Goal: Information Seeking & Learning: Learn about a topic

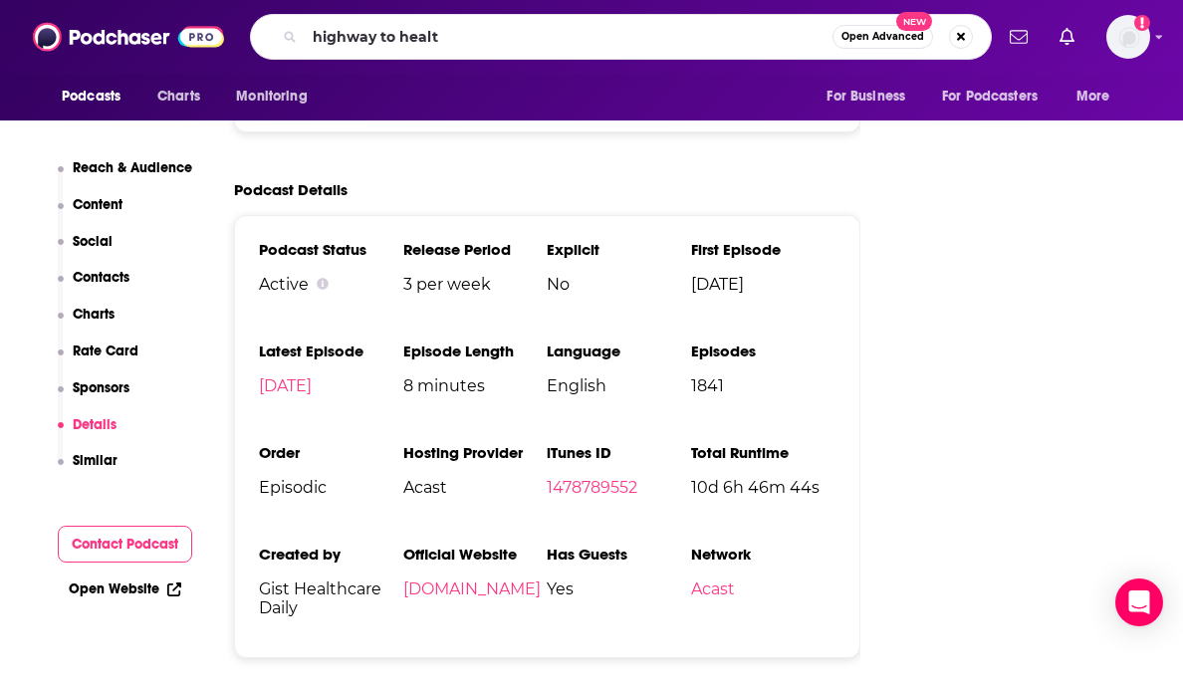
type input "highway to health"
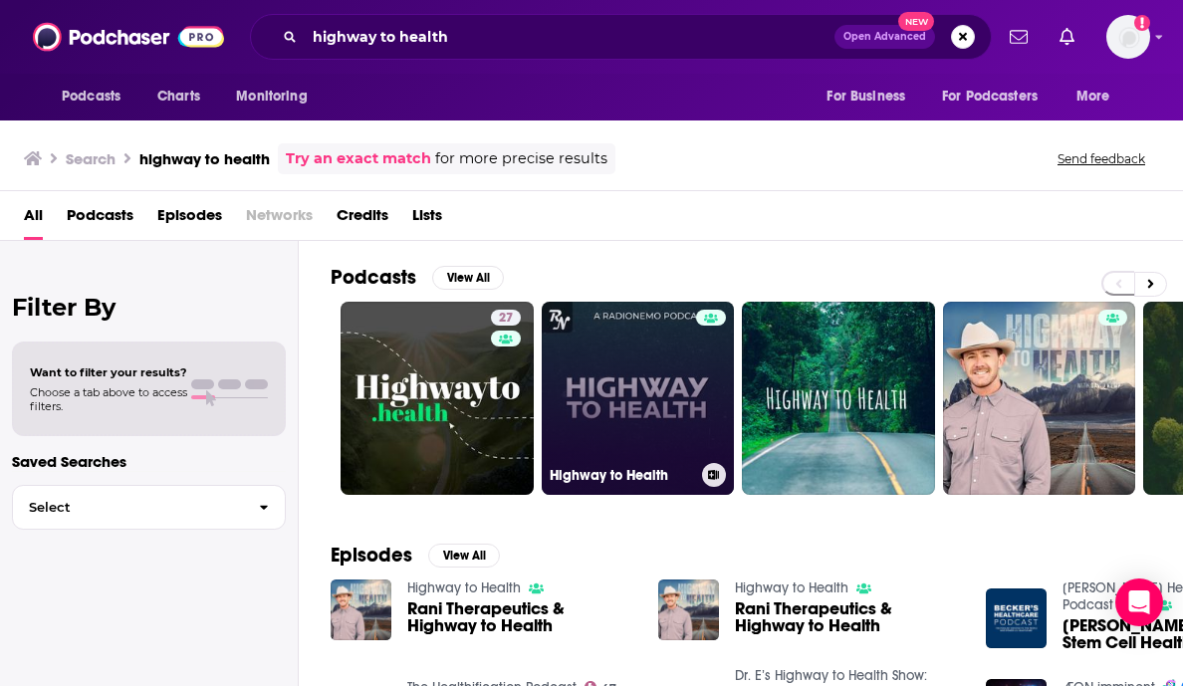
click at [662, 372] on link "Highway to Health" at bounding box center [638, 398] width 193 height 193
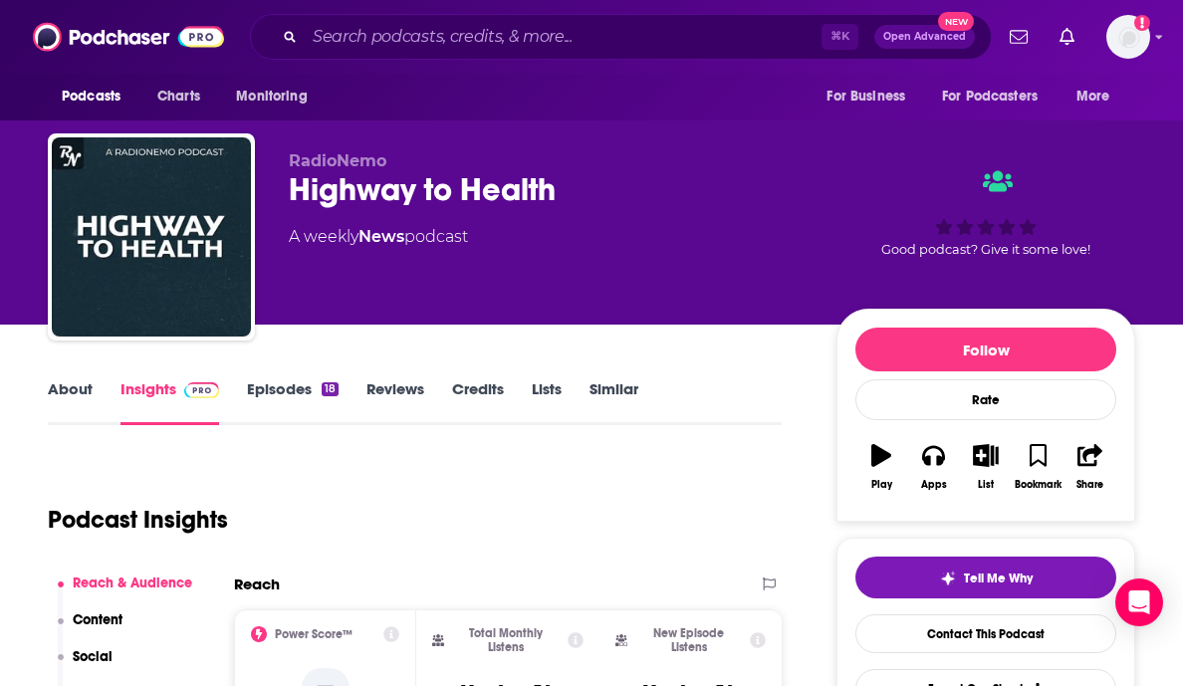
click at [59, 387] on link "About" at bounding box center [70, 402] width 45 height 46
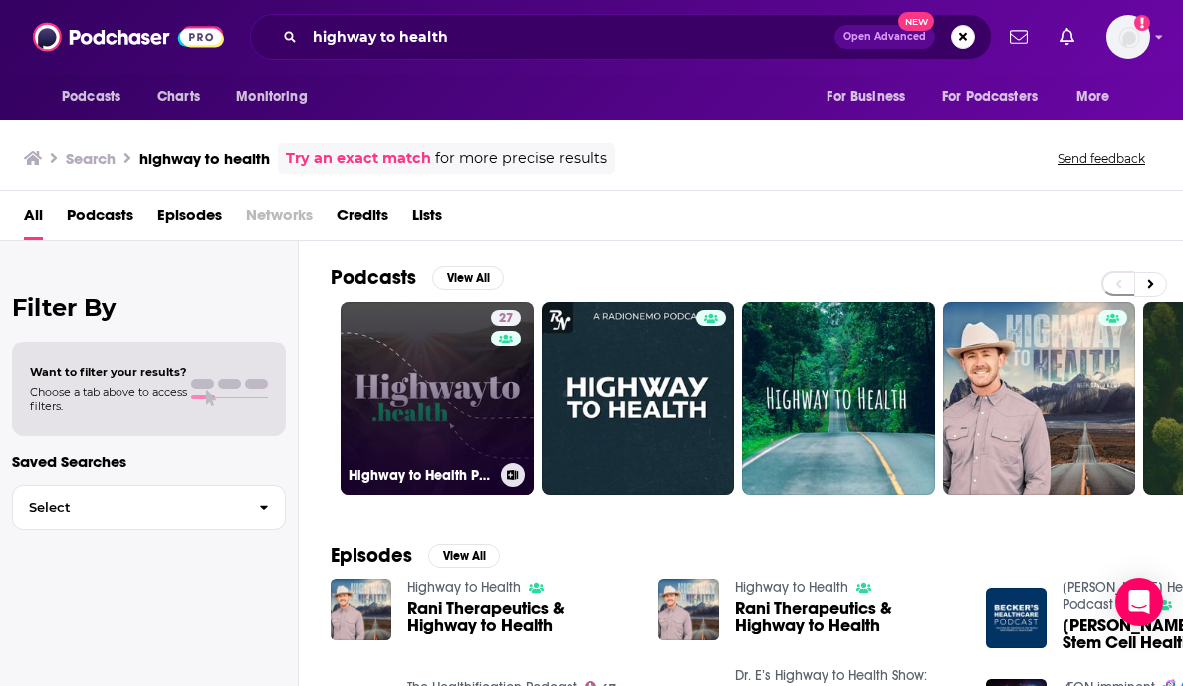
click at [454, 439] on link "27 Highway to Health Podcast" at bounding box center [437, 398] width 193 height 193
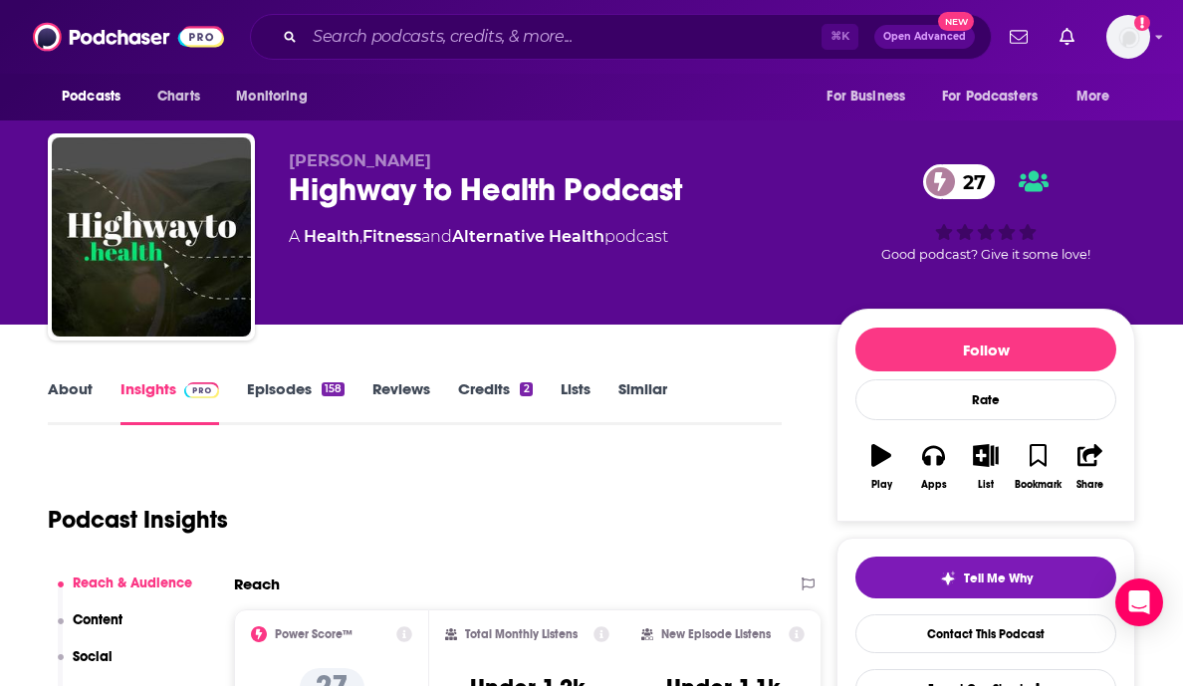
click at [74, 390] on link "About" at bounding box center [70, 402] width 45 height 46
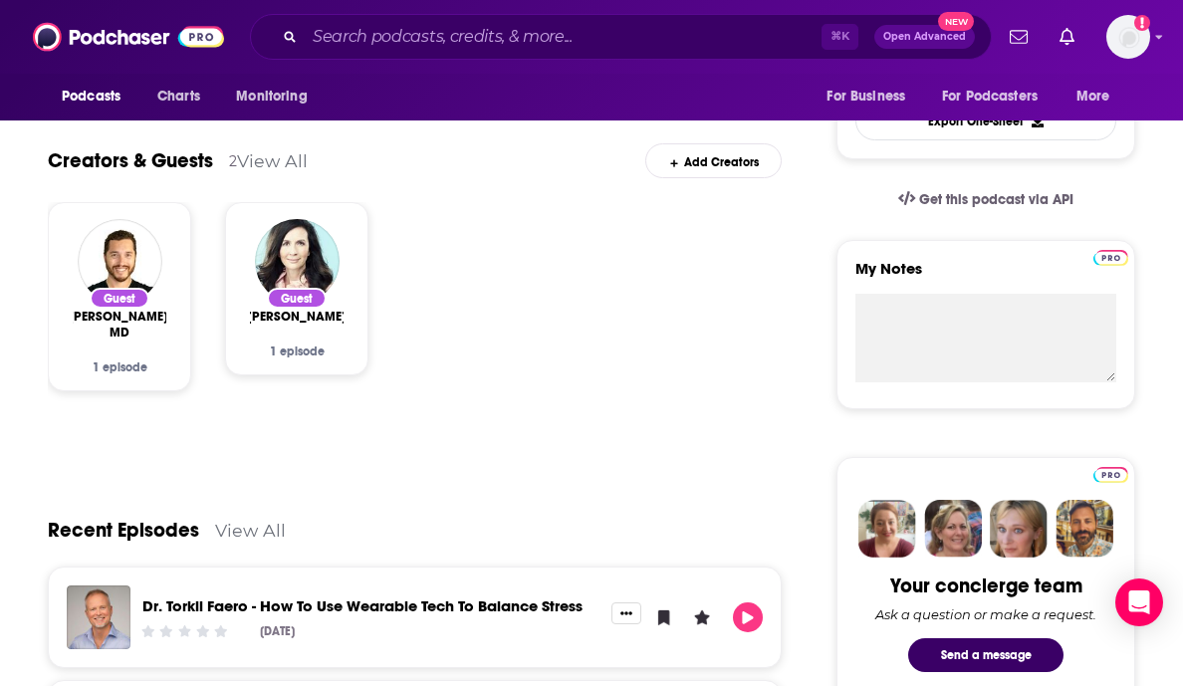
scroll to position [570, 0]
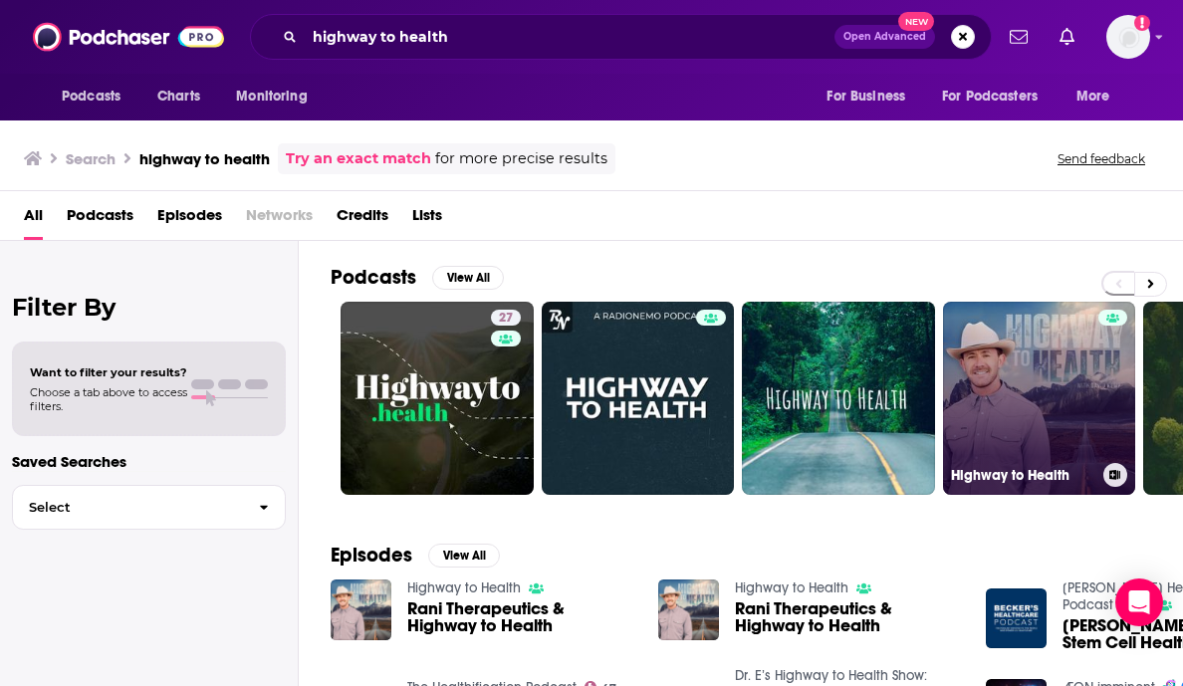
click at [1034, 423] on link "Highway to Health" at bounding box center [1039, 398] width 193 height 193
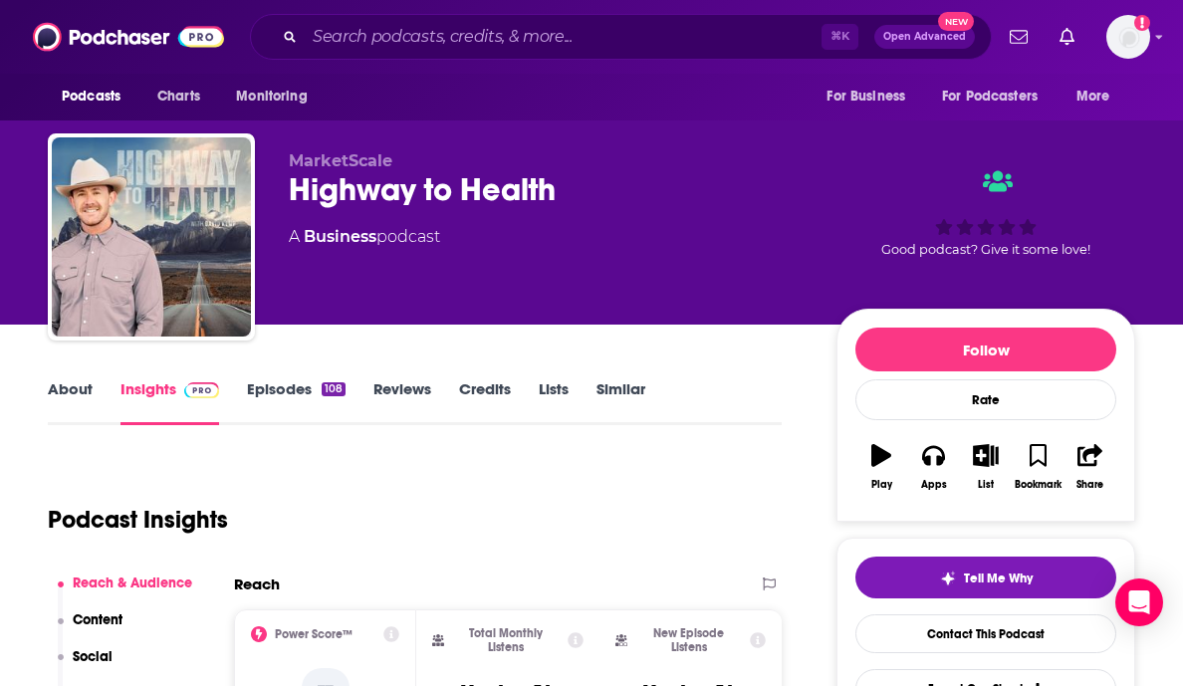
click at [62, 386] on link "About" at bounding box center [70, 402] width 45 height 46
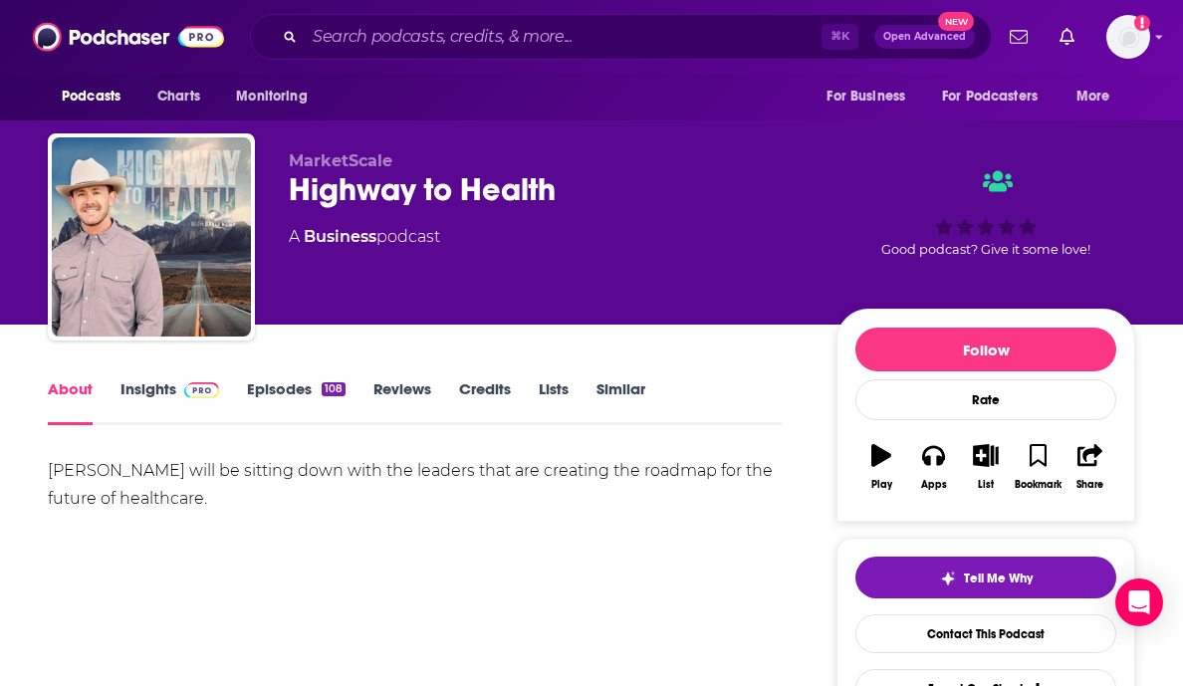
scroll to position [228, 0]
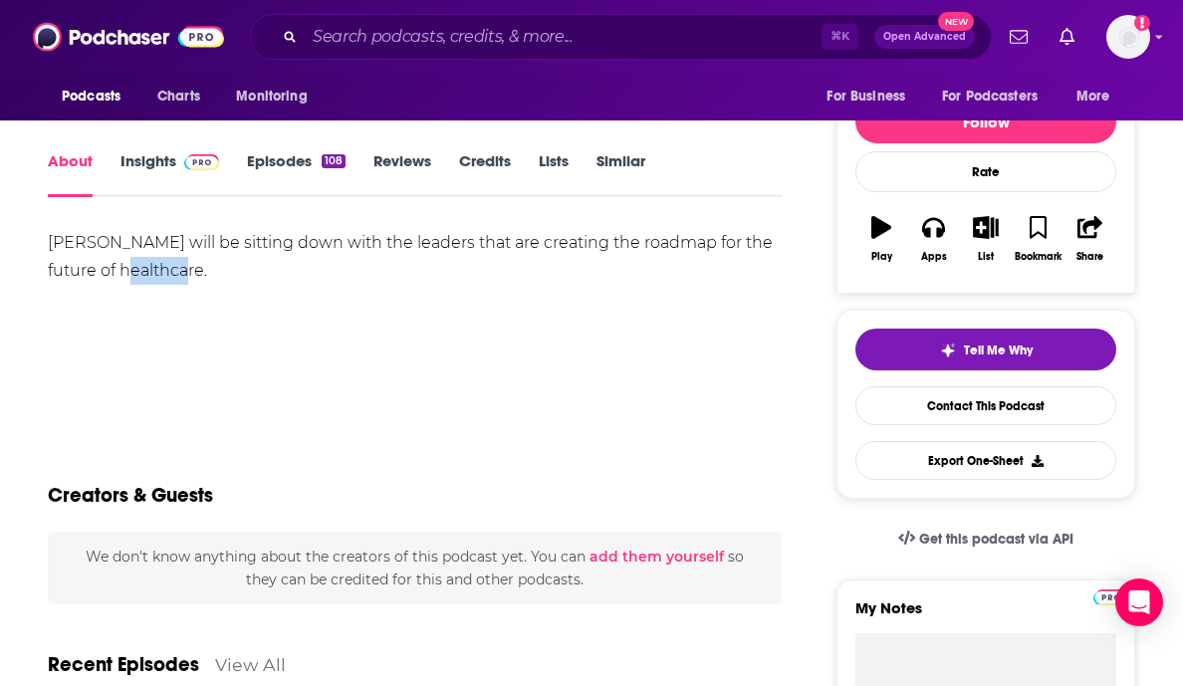
drag, startPoint x: 154, startPoint y: 267, endPoint x: 538, endPoint y: 308, distance: 385.6
click at [538, 308] on div "[PERSON_NAME] will be sitting down with the leaders that are creating the roadm…" at bounding box center [415, 298] width 734 height 139
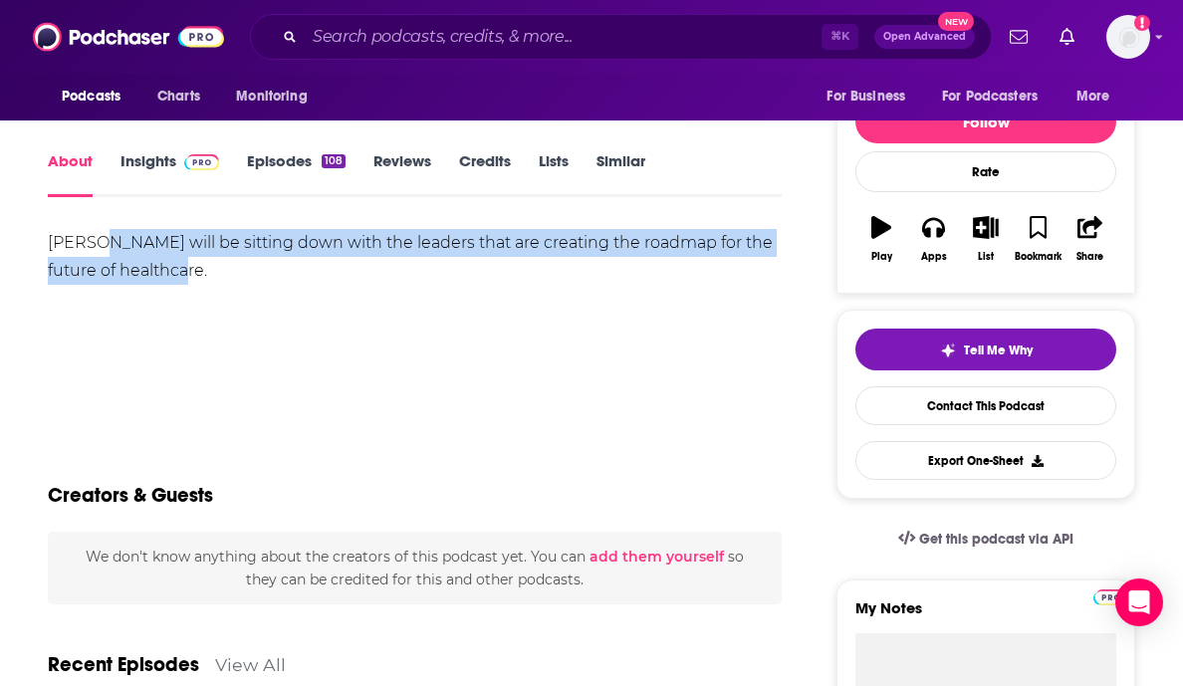
drag, startPoint x: 96, startPoint y: 245, endPoint x: 324, endPoint y: 319, distance: 239.7
click at [324, 319] on div "[PERSON_NAME] will be sitting down with the leaders that are creating the roadm…" at bounding box center [415, 298] width 734 height 139
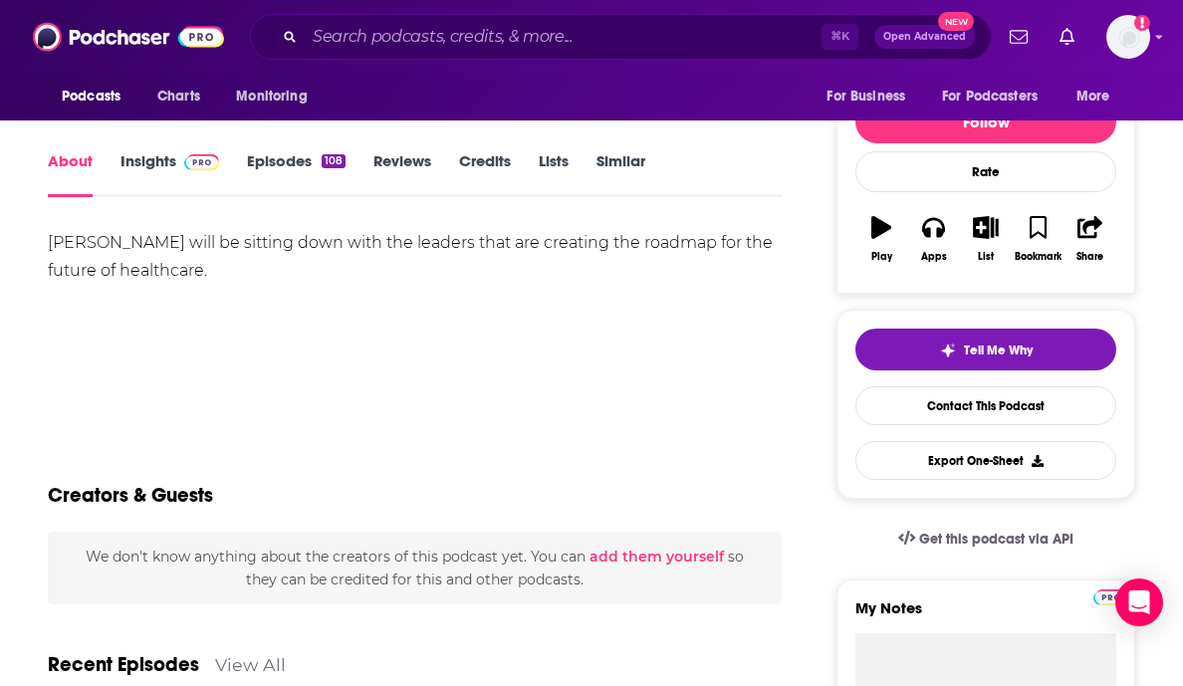
click at [324, 319] on div "[PERSON_NAME] will be sitting down with the leaders that are creating the roadm…" at bounding box center [415, 298] width 734 height 139
click at [147, 162] on link "Insights" at bounding box center [170, 174] width 99 height 46
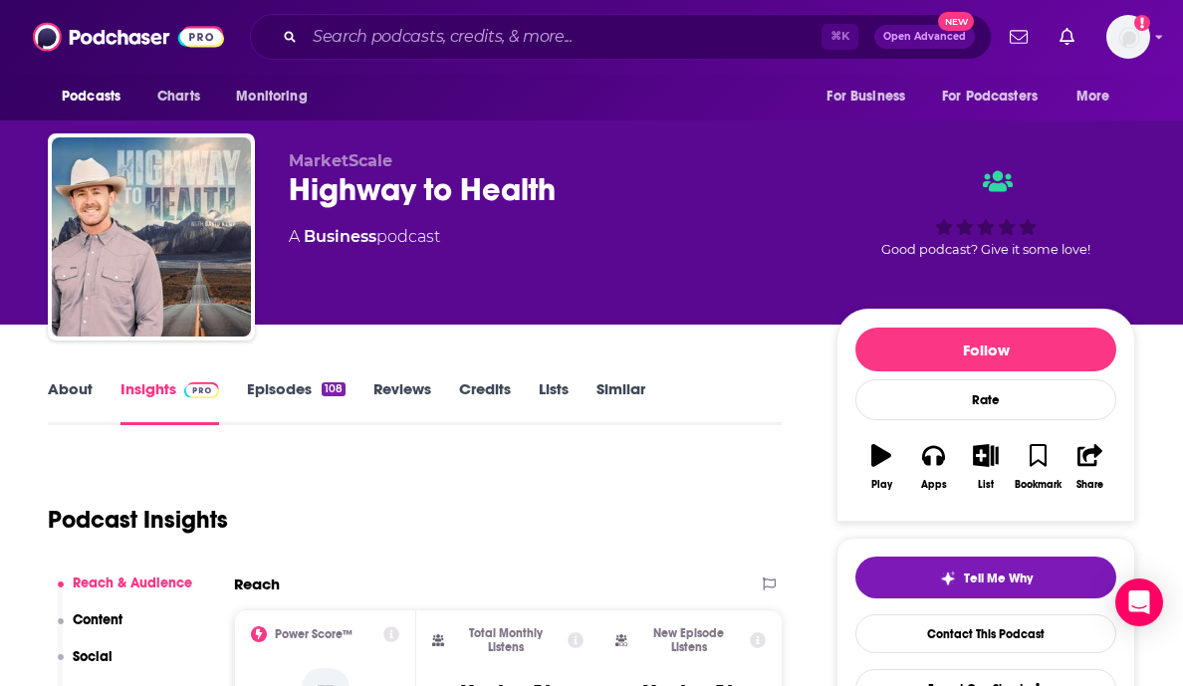
click at [299, 388] on link "Episodes 108" at bounding box center [296, 402] width 99 height 46
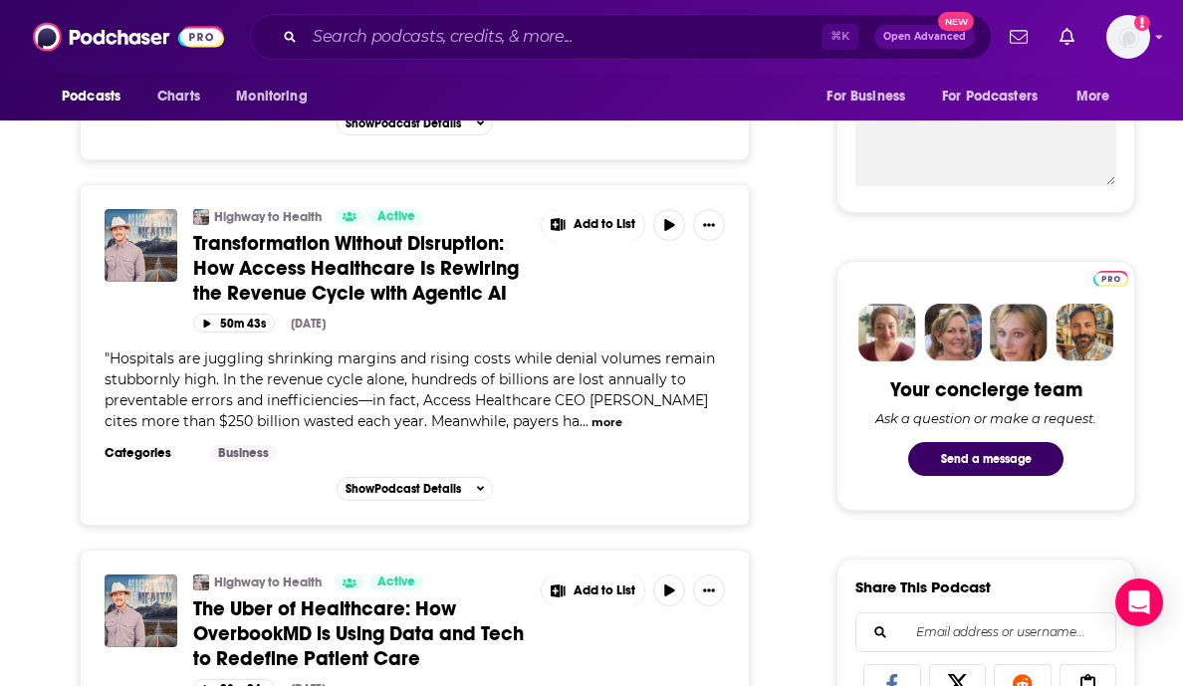
scroll to position [763, 0]
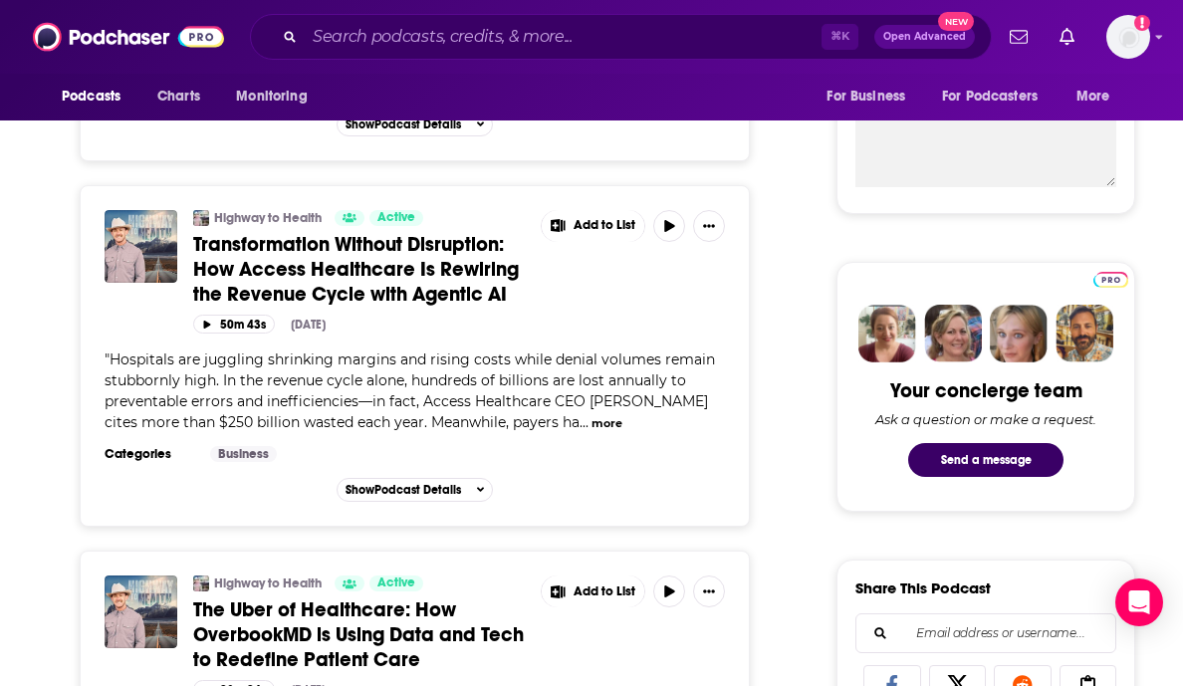
click at [592, 415] on button "more" at bounding box center [607, 423] width 31 height 17
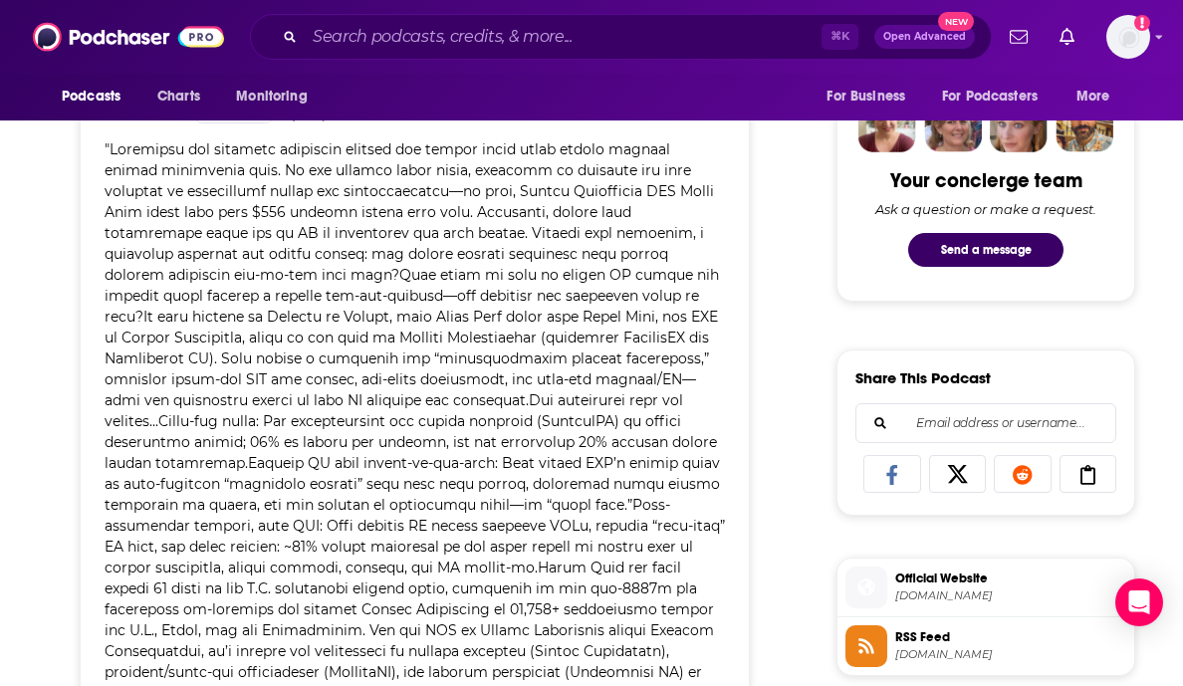
scroll to position [919, 0]
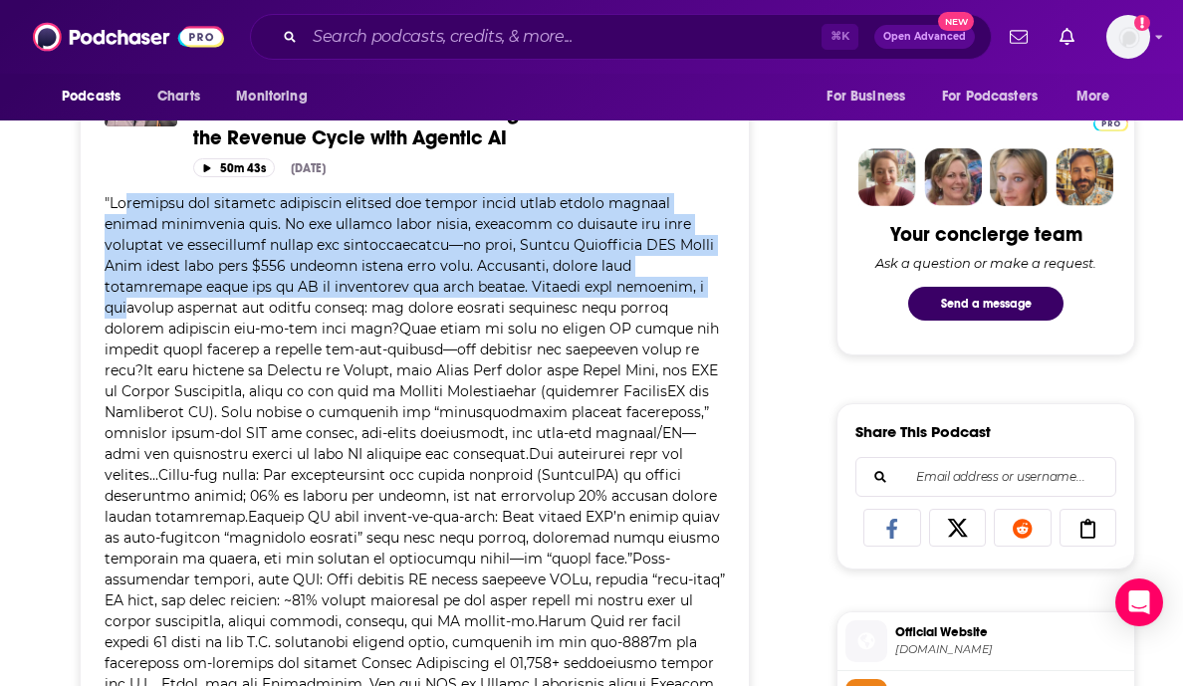
drag, startPoint x: 126, startPoint y: 182, endPoint x: 554, endPoint y: 260, distance: 435.3
click at [554, 261] on span at bounding box center [415, 475] width 621 height 562
click at [554, 260] on span at bounding box center [415, 475] width 621 height 562
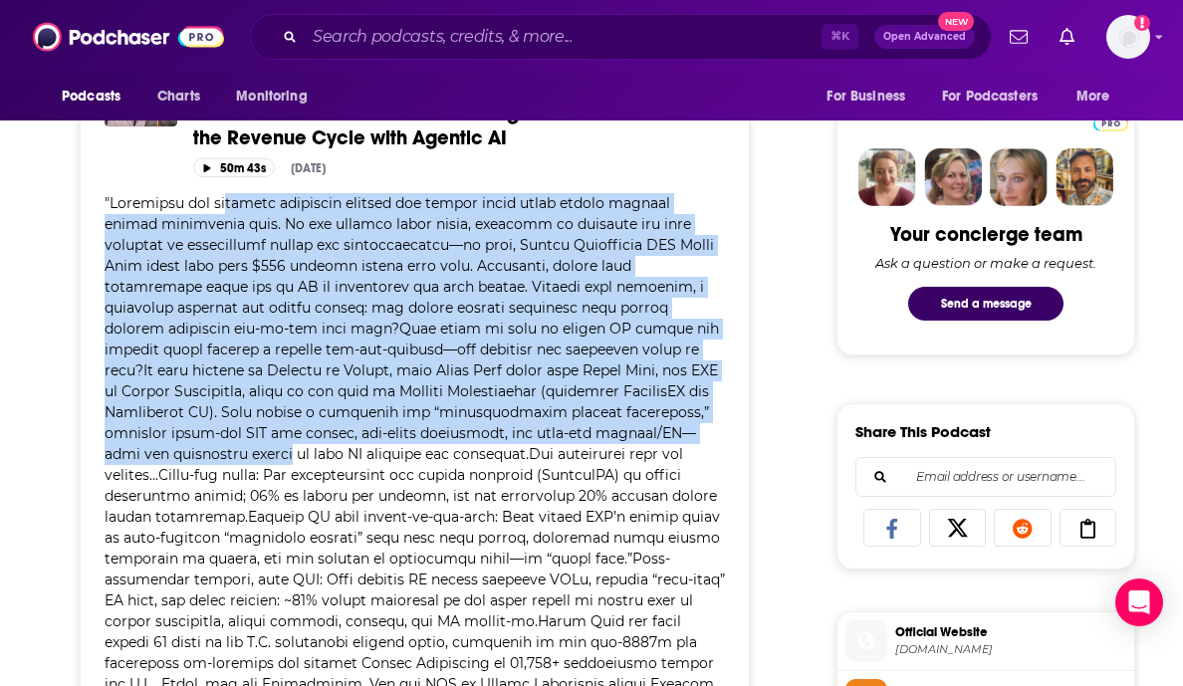
drag, startPoint x: 221, startPoint y: 186, endPoint x: 765, endPoint y: 406, distance: 586.7
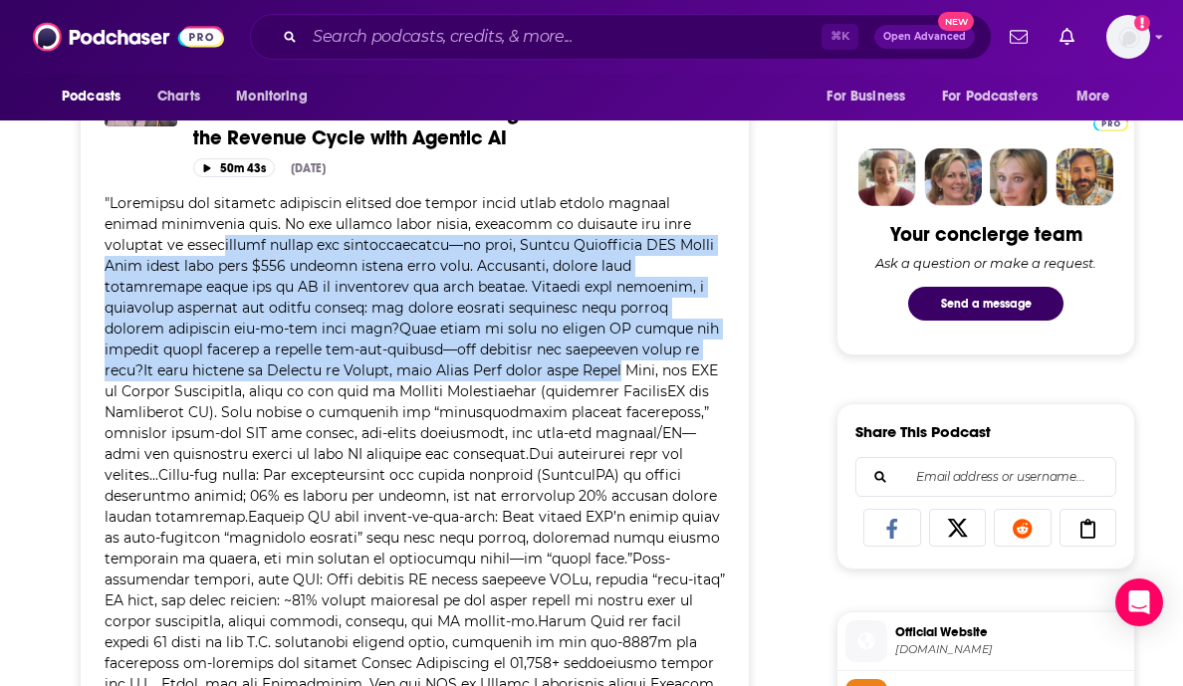
drag, startPoint x: 142, startPoint y: 219, endPoint x: 394, endPoint y: 353, distance: 285.2
click at [392, 352] on span at bounding box center [415, 475] width 621 height 562
click at [394, 353] on span at bounding box center [415, 475] width 621 height 562
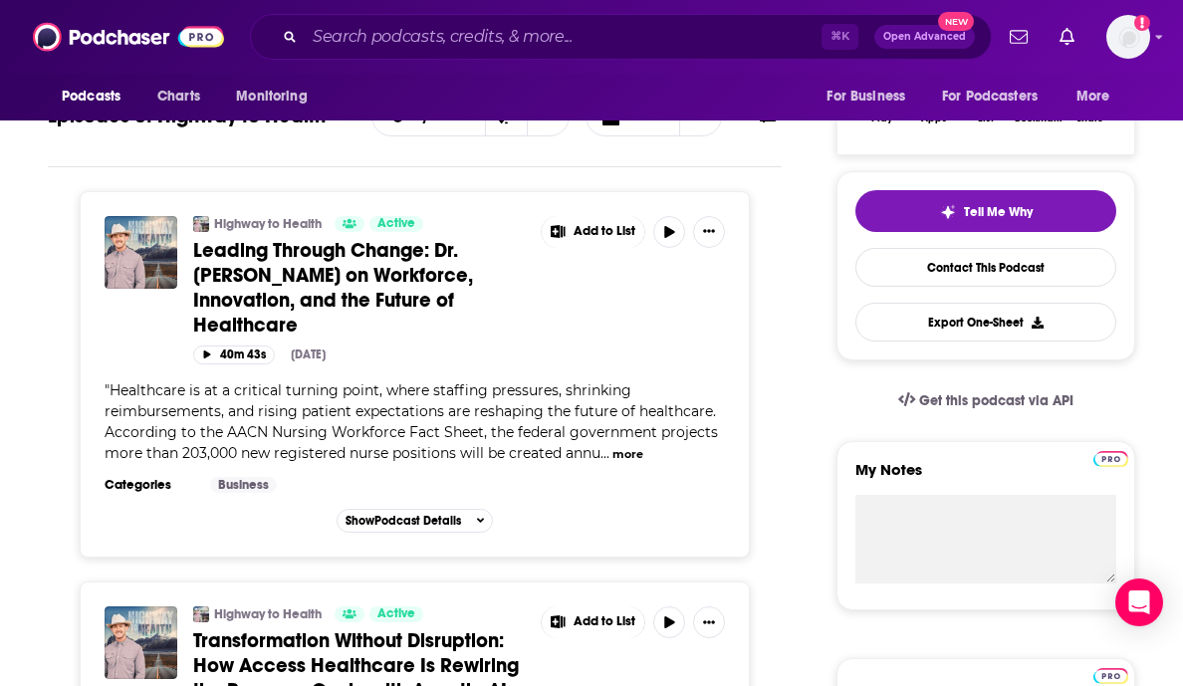
scroll to position [108, 0]
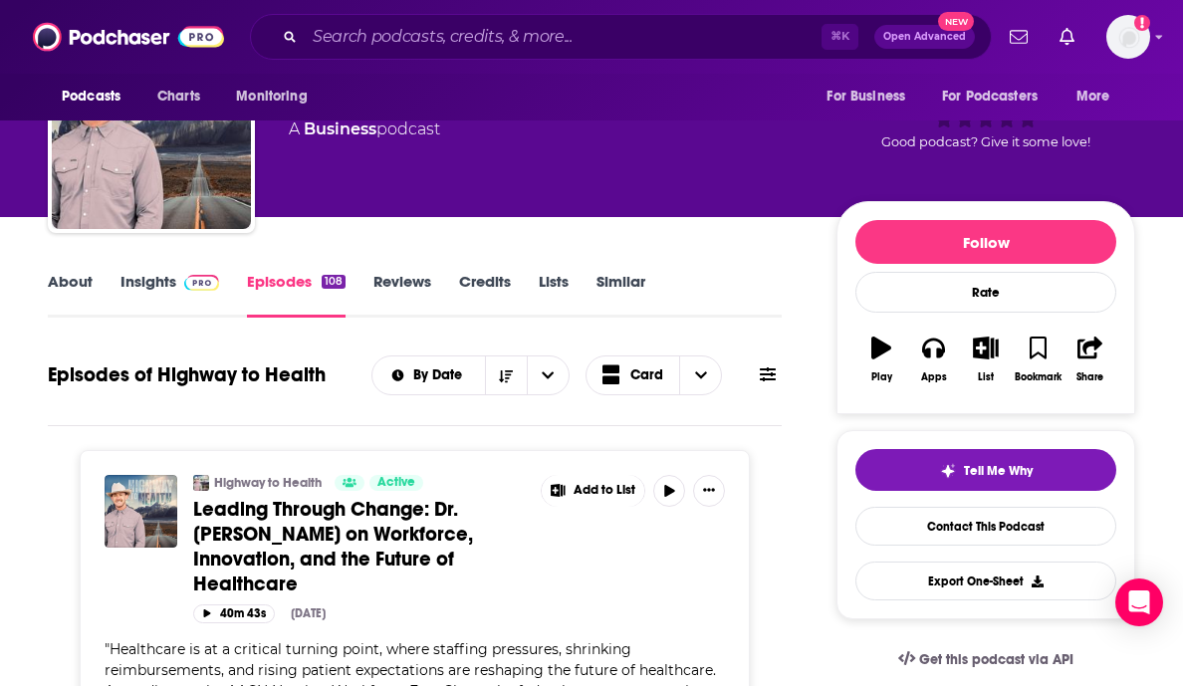
click at [186, 283] on img at bounding box center [201, 283] width 35 height 16
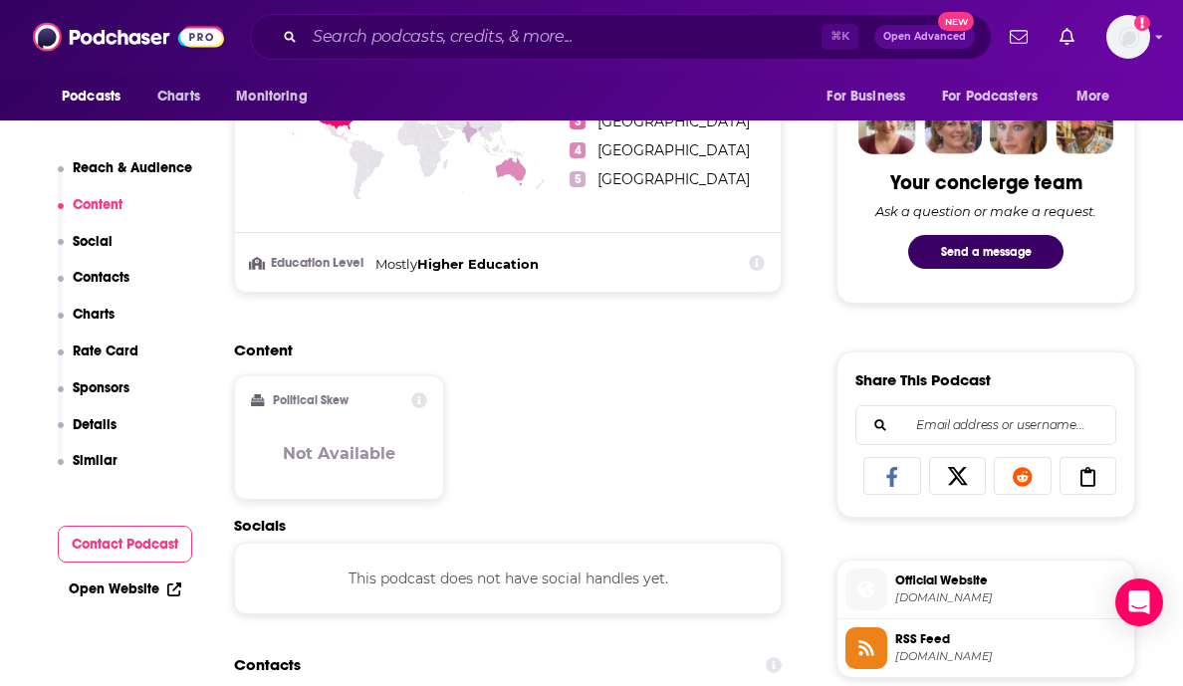
scroll to position [1210, 0]
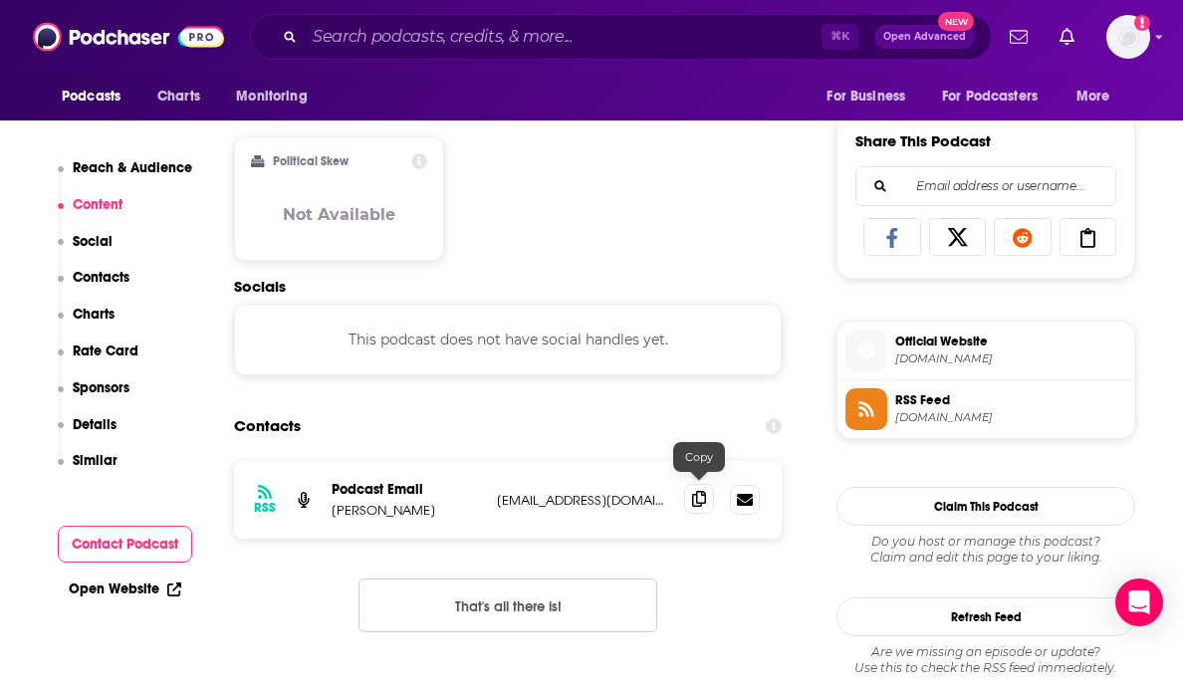
click at [695, 493] on icon at bounding box center [699, 499] width 14 height 16
click at [701, 491] on icon at bounding box center [699, 499] width 14 height 16
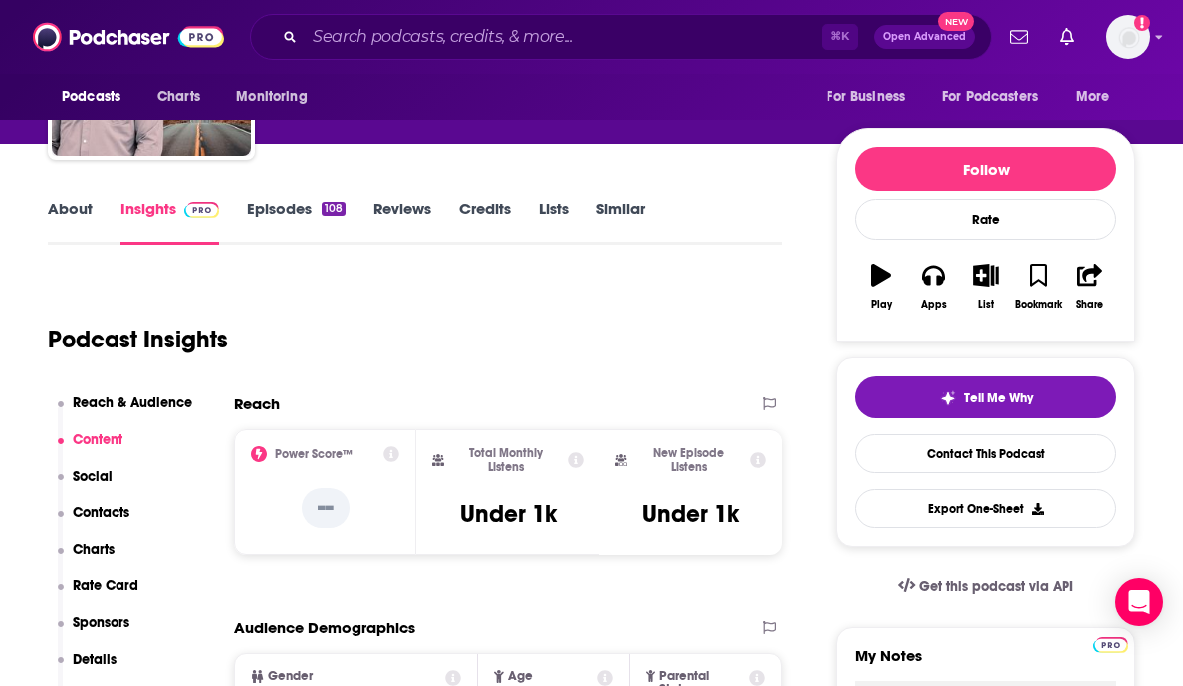
scroll to position [0, 0]
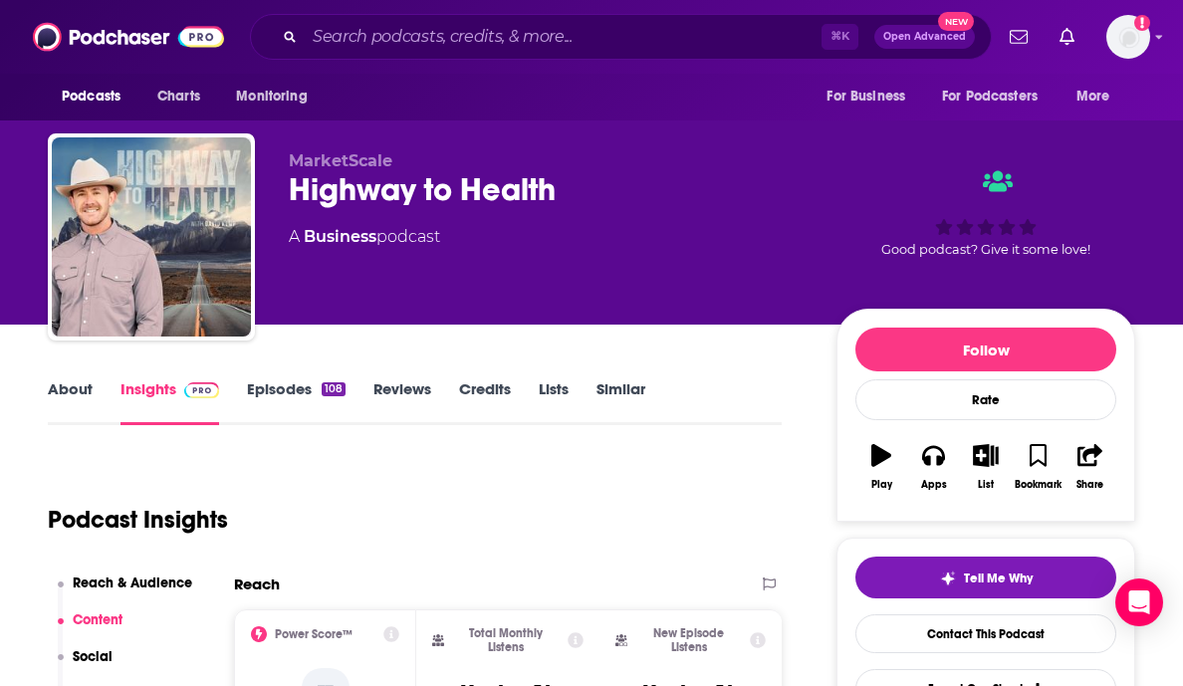
click at [65, 398] on link "About" at bounding box center [70, 402] width 45 height 46
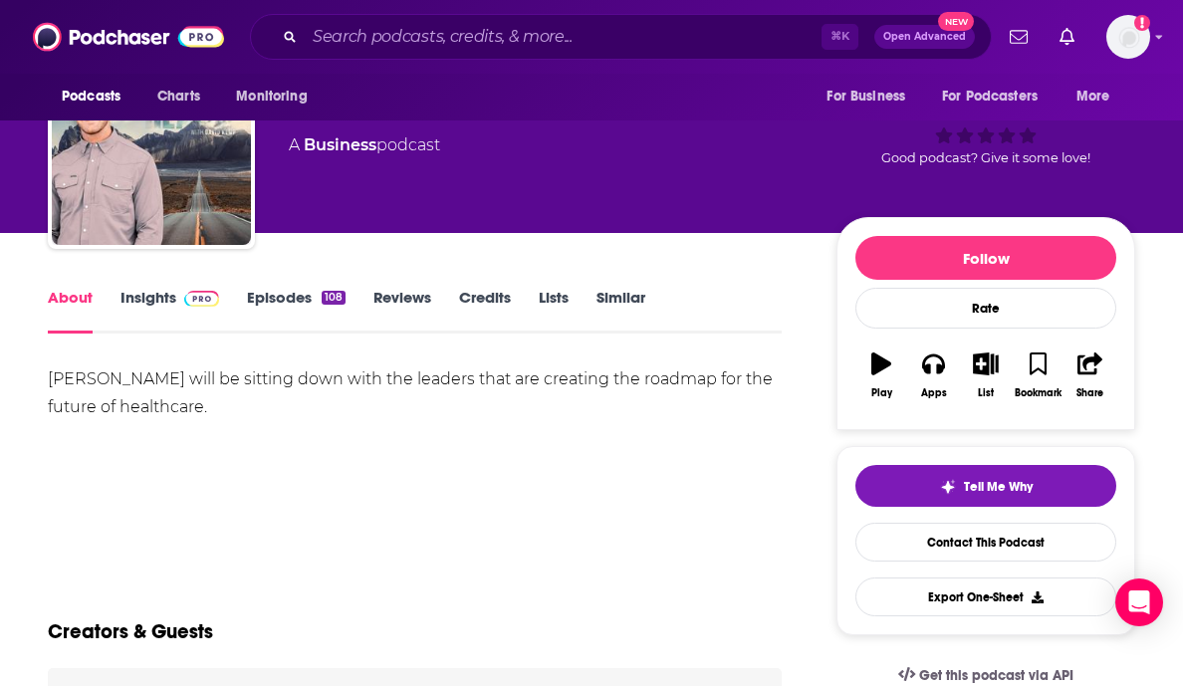
scroll to position [95, 0]
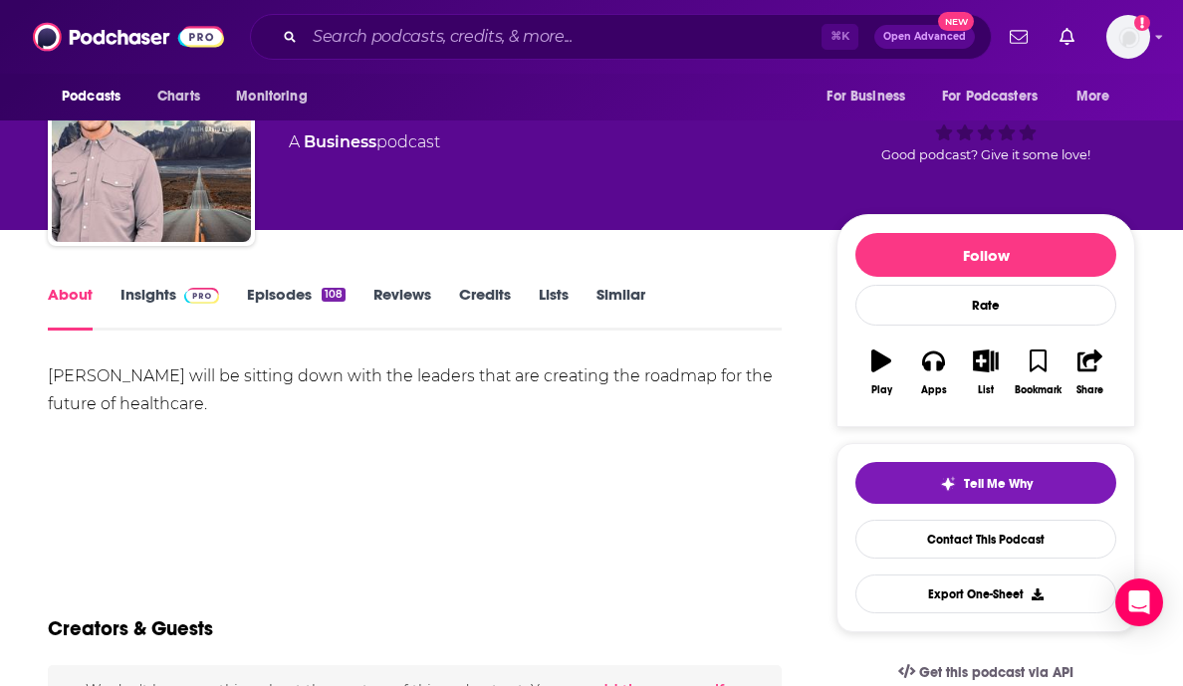
click at [197, 289] on img at bounding box center [201, 296] width 35 height 16
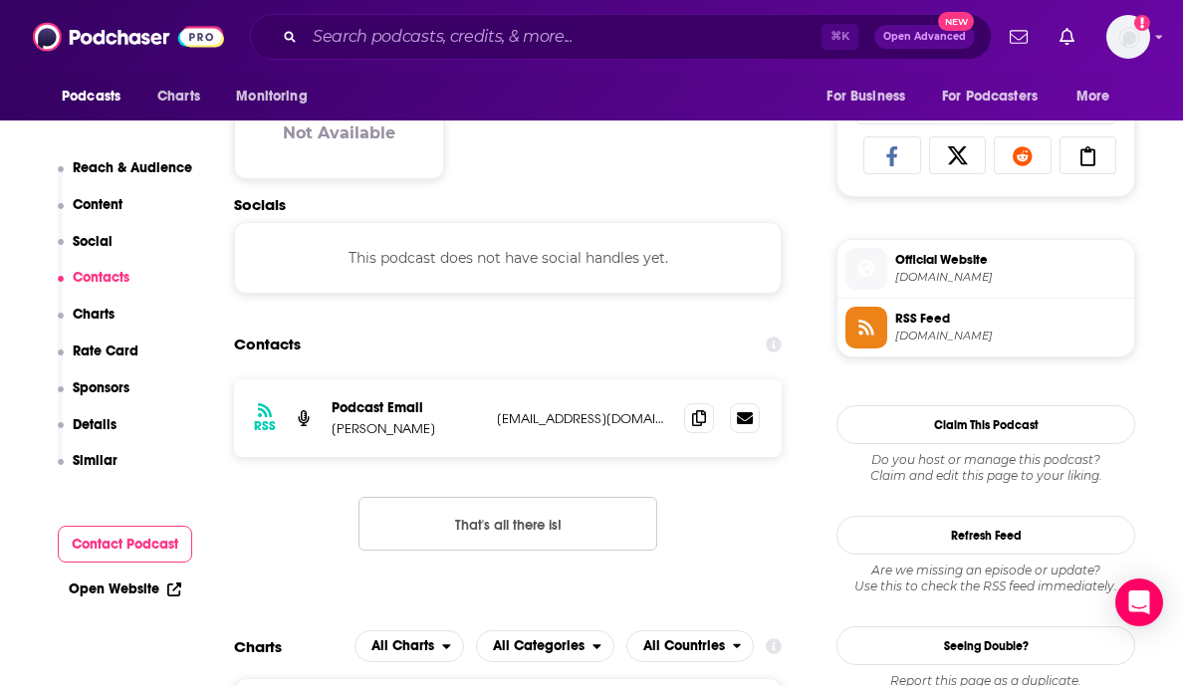
scroll to position [1309, 0]
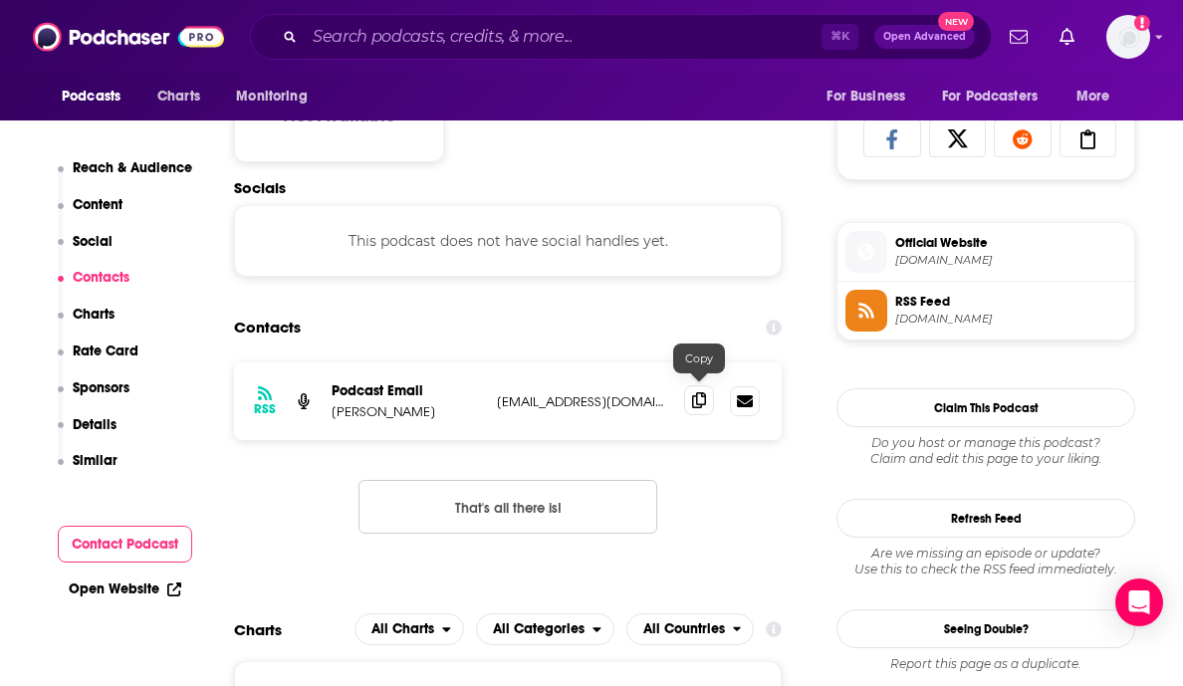
click at [695, 393] on icon at bounding box center [699, 400] width 14 height 16
click at [353, 42] on input "Search podcasts, credits, & more..." at bounding box center [563, 37] width 517 height 32
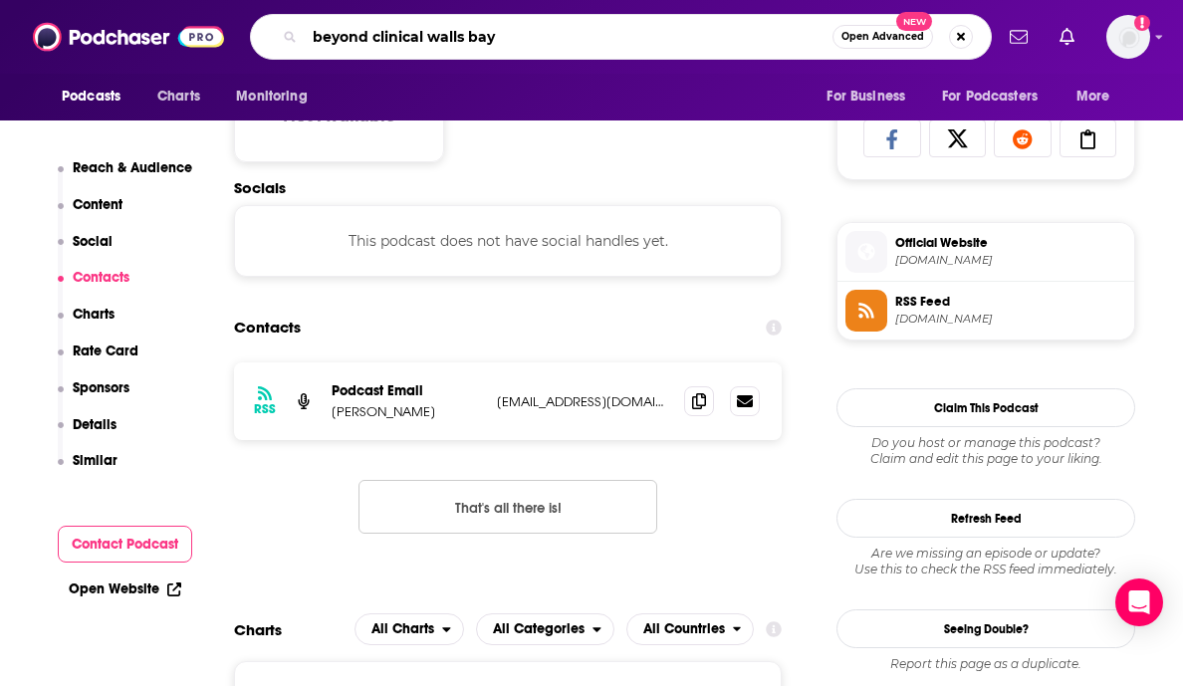
type input "beyond clinical walls bayo"
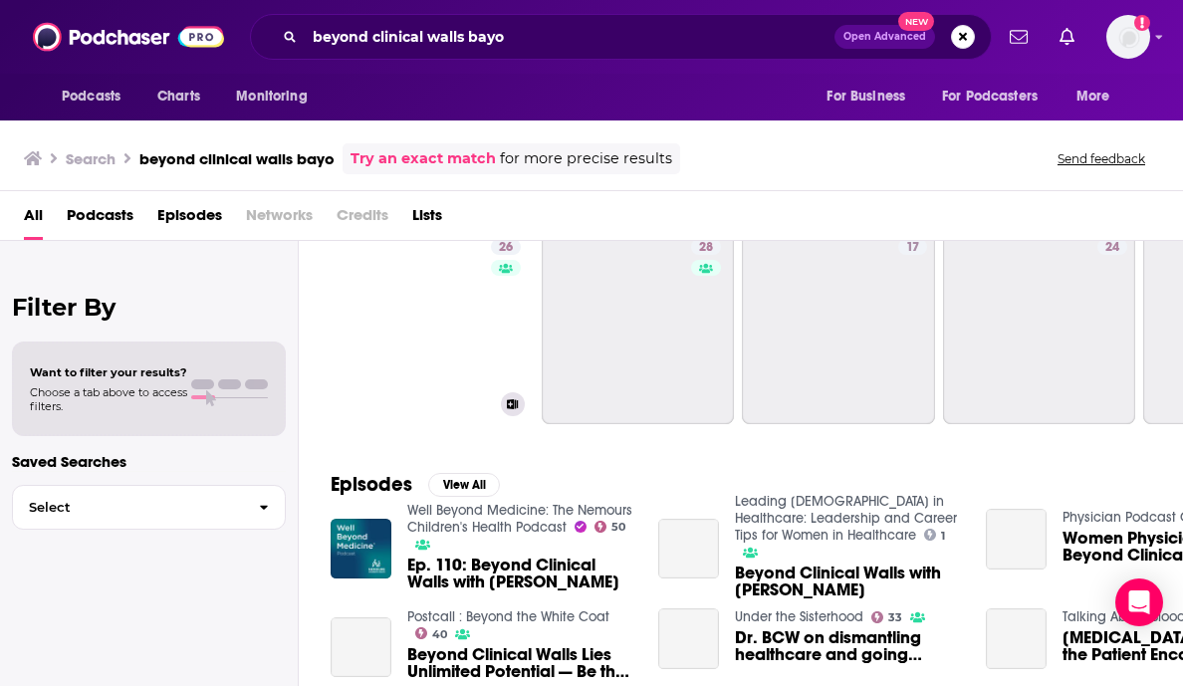
scroll to position [73, 0]
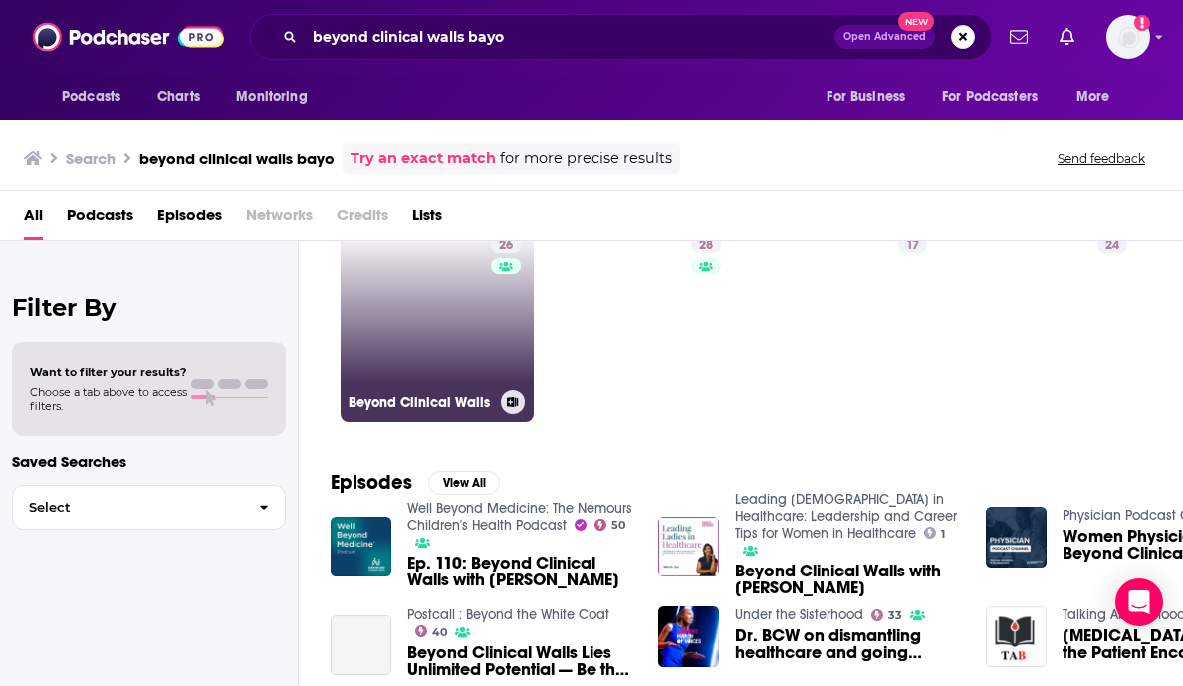
click at [407, 339] on link "26 Beyond Clinical Walls" at bounding box center [437, 325] width 193 height 193
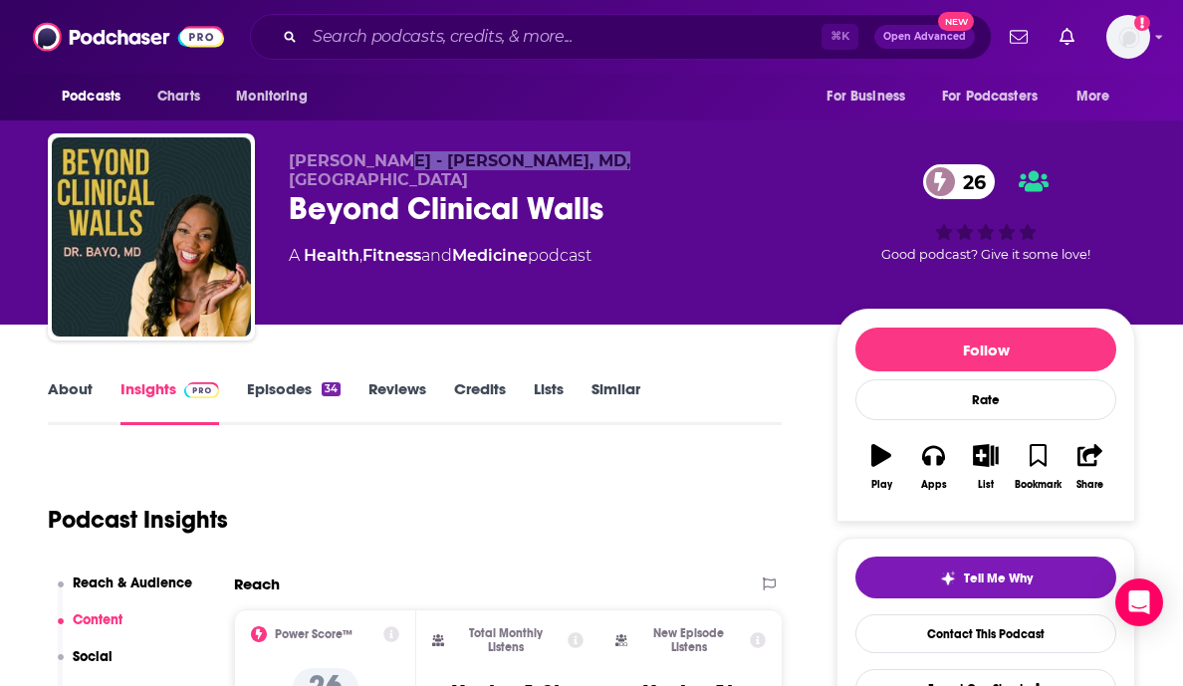
drag, startPoint x: 374, startPoint y: 164, endPoint x: 574, endPoint y: 166, distance: 200.2
click at [574, 166] on span "[PERSON_NAME] - [PERSON_NAME], MD, [GEOGRAPHIC_DATA]" at bounding box center [460, 170] width 342 height 38
copy span "[PERSON_NAME]"
click at [387, 197] on div "Beyond Clinical Walls 26" at bounding box center [547, 208] width 516 height 39
drag, startPoint x: 291, startPoint y: 162, endPoint x: 362, endPoint y: 162, distance: 70.7
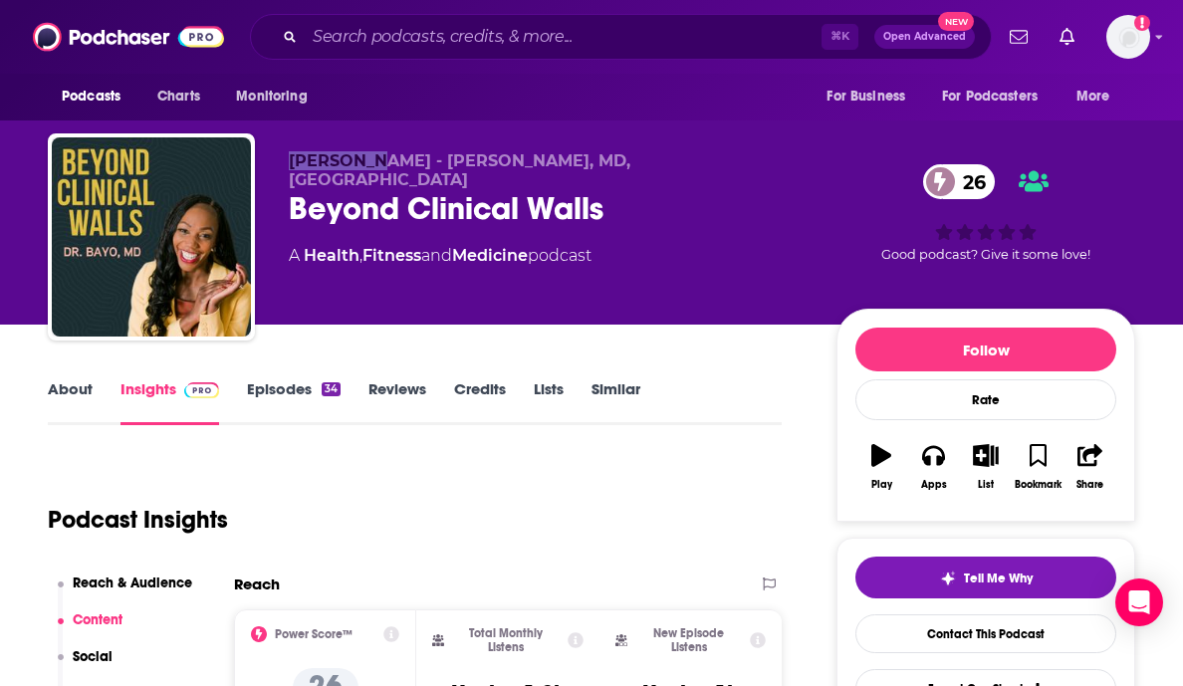
click at [362, 162] on span "[PERSON_NAME] - [PERSON_NAME], MD, [GEOGRAPHIC_DATA]" at bounding box center [460, 170] width 342 height 38
click at [62, 387] on link "About" at bounding box center [70, 402] width 45 height 46
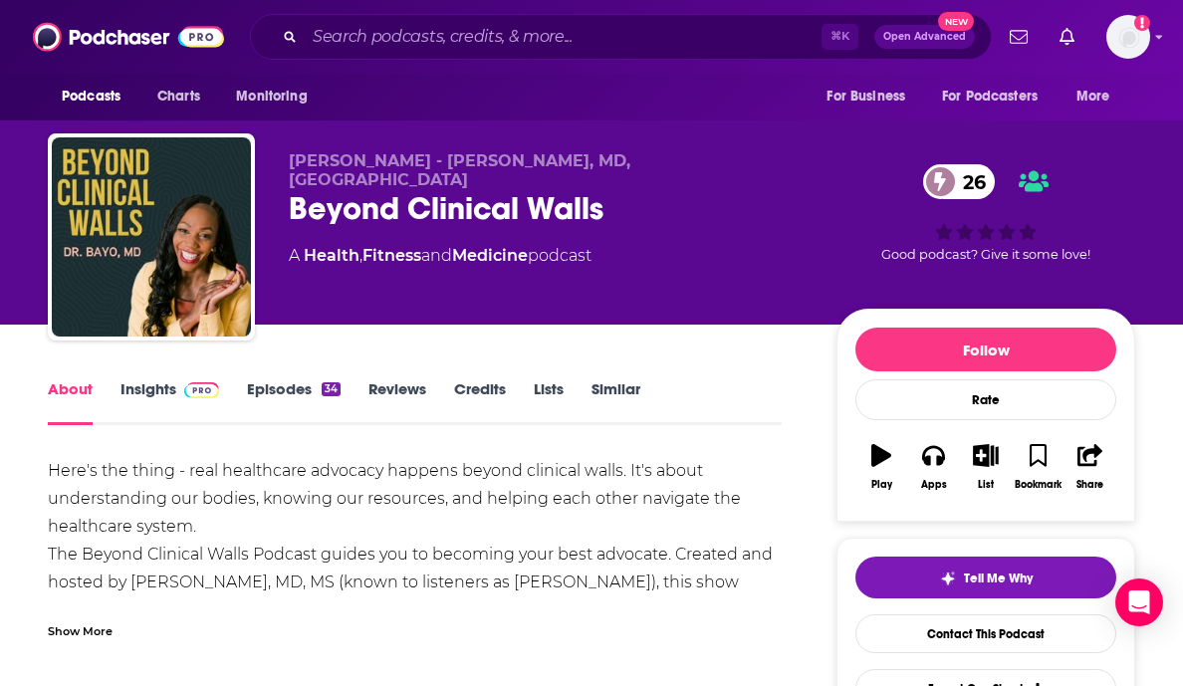
scroll to position [186, 0]
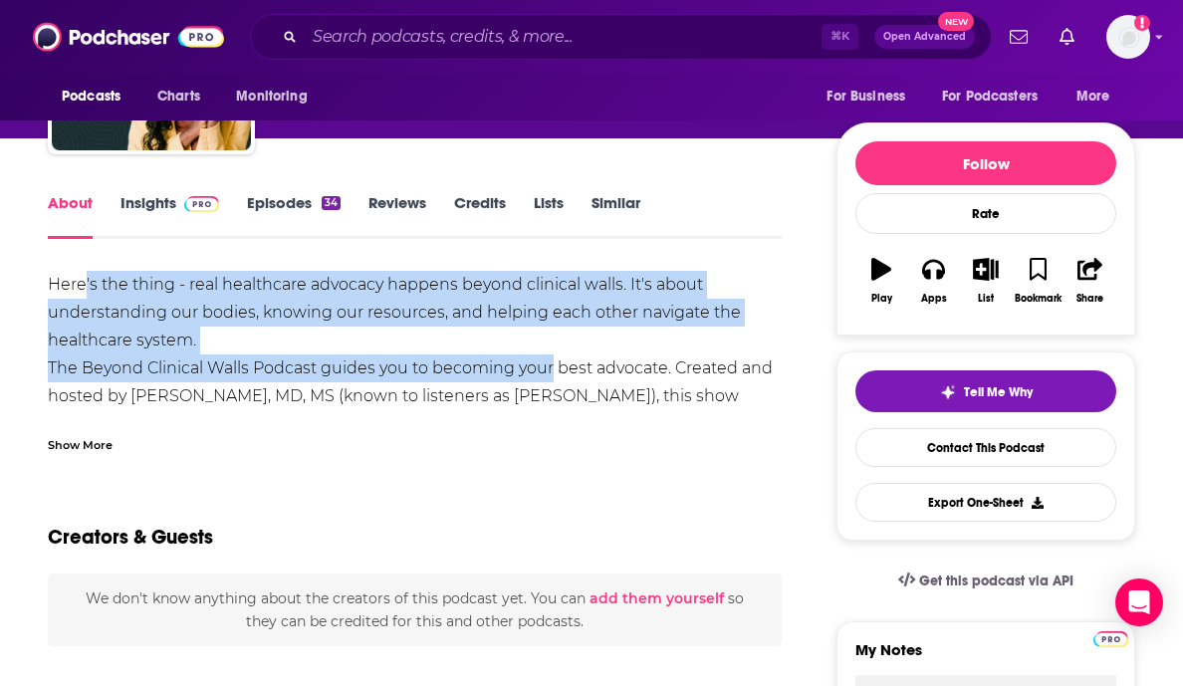
drag, startPoint x: 87, startPoint y: 286, endPoint x: 550, endPoint y: 363, distance: 469.5
click at [551, 365] on div "Here's the thing - real healthcare advocacy happens beyond clinical walls. It's…" at bounding box center [415, 536] width 734 height 530
click at [550, 363] on div "Here's the thing - real healthcare advocacy happens beyond clinical walls. It's…" at bounding box center [415, 536] width 734 height 530
drag, startPoint x: 110, startPoint y: 296, endPoint x: 415, endPoint y: 364, distance: 313.2
click at [412, 364] on div "Here's the thing - real healthcare advocacy happens beyond clinical walls. It's…" at bounding box center [415, 536] width 734 height 530
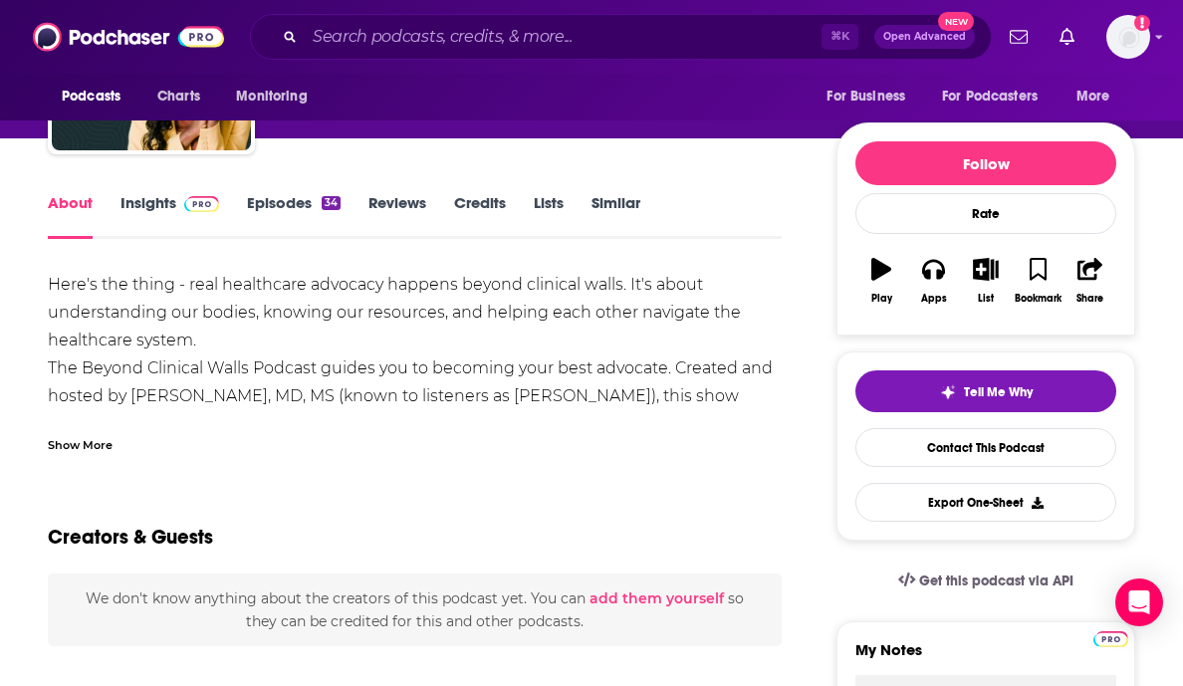
click at [415, 364] on div "Here's the thing - real healthcare advocacy happens beyond clinical walls. It's…" at bounding box center [415, 536] width 734 height 530
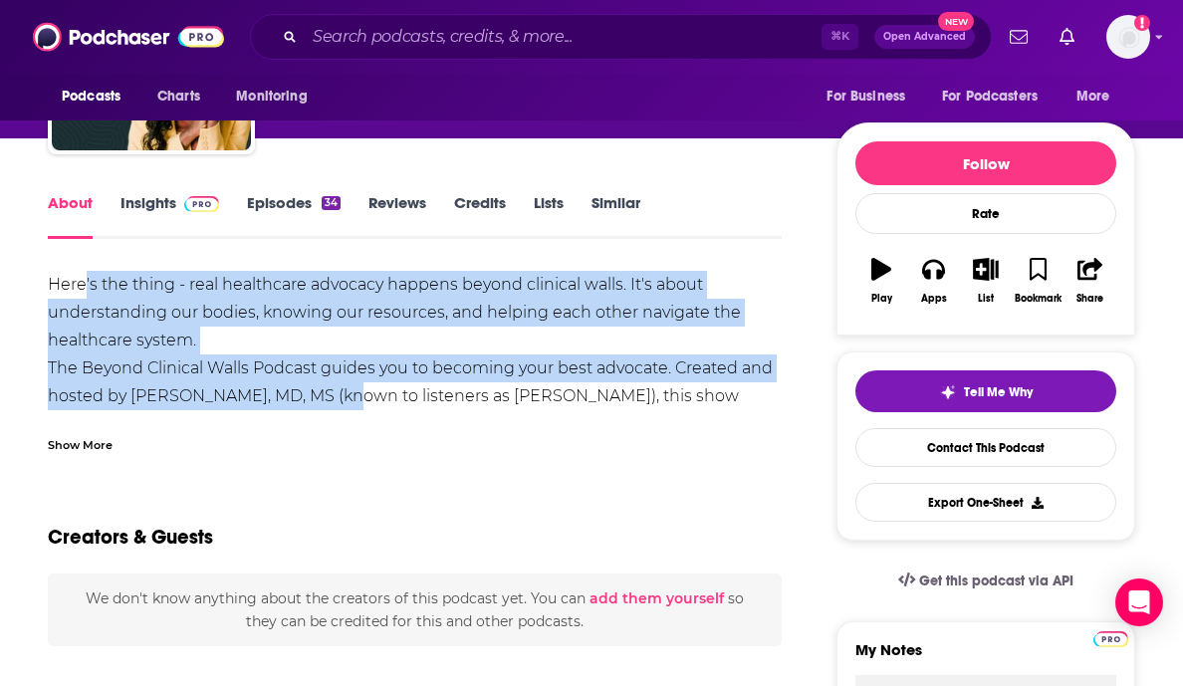
drag, startPoint x: 85, startPoint y: 296, endPoint x: 334, endPoint y: 389, distance: 266.0
click at [334, 390] on div "Here's the thing - real healthcare advocacy happens beyond clinical walls. It's…" at bounding box center [415, 536] width 734 height 530
click at [334, 389] on div "Here's the thing - real healthcare advocacy happens beyond clinical walls. It's…" at bounding box center [415, 536] width 734 height 530
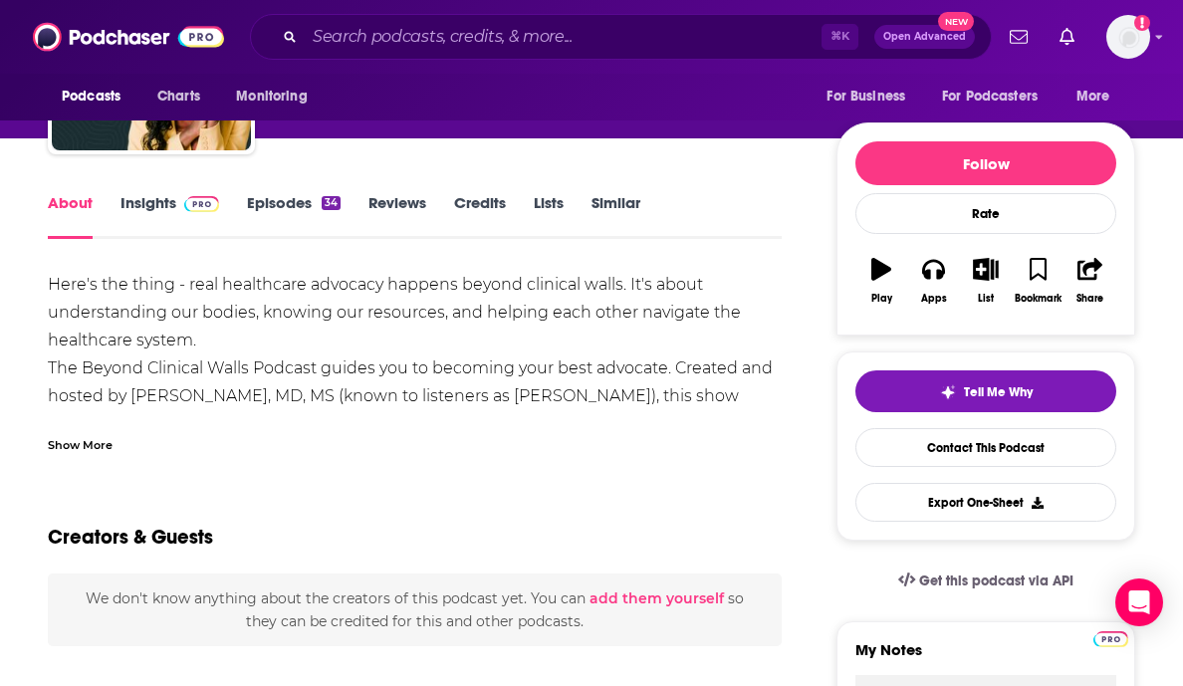
click at [294, 219] on link "Episodes 34" at bounding box center [294, 216] width 94 height 46
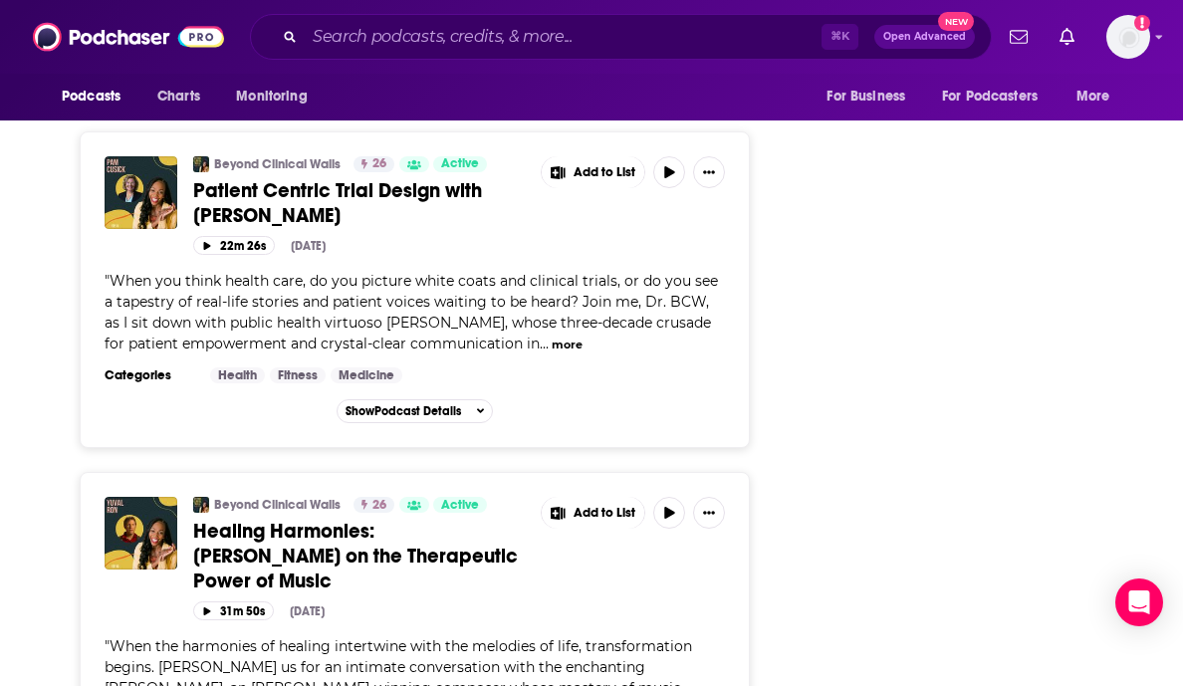
scroll to position [8804, 0]
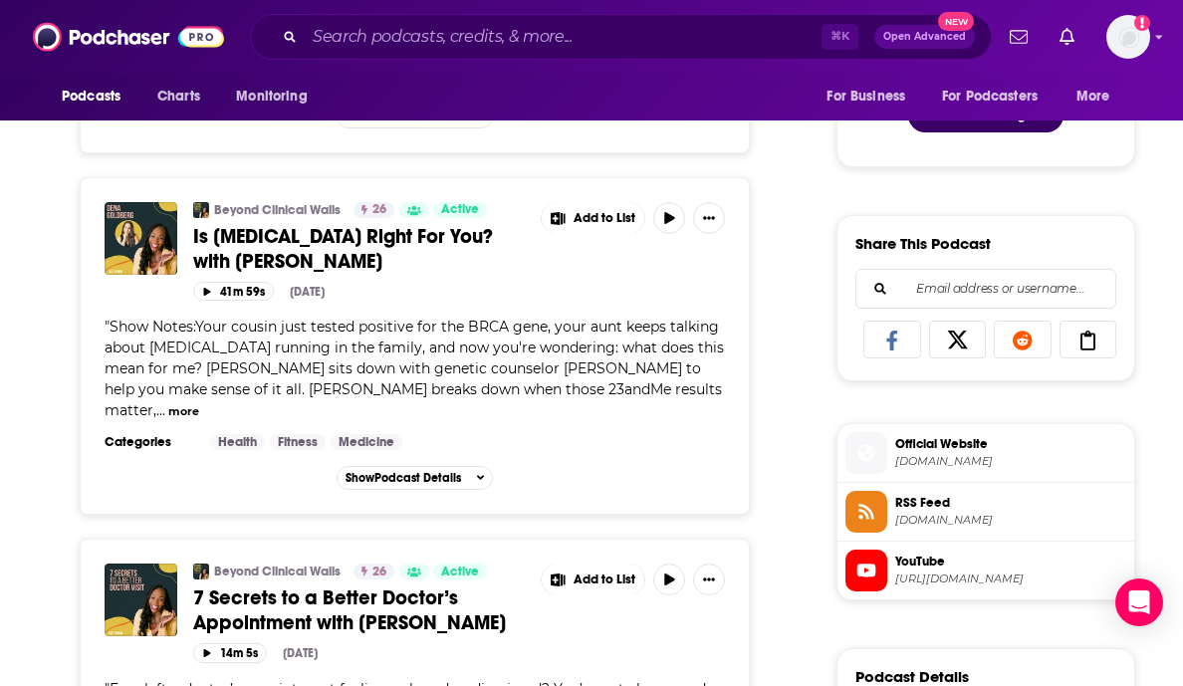
scroll to position [0, 0]
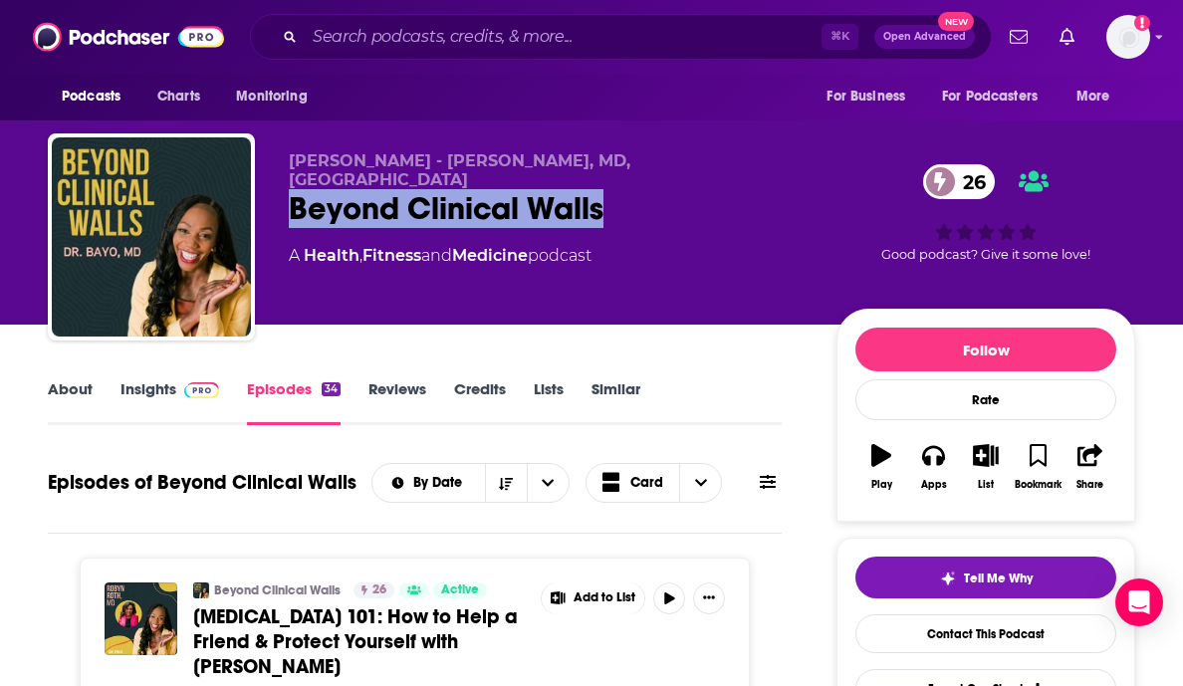
drag, startPoint x: 611, startPoint y: 190, endPoint x: 290, endPoint y: 186, distance: 320.7
click at [290, 189] on div "Beyond Clinical Walls 26" at bounding box center [547, 208] width 516 height 39
